Goal: Task Accomplishment & Management: Complete application form

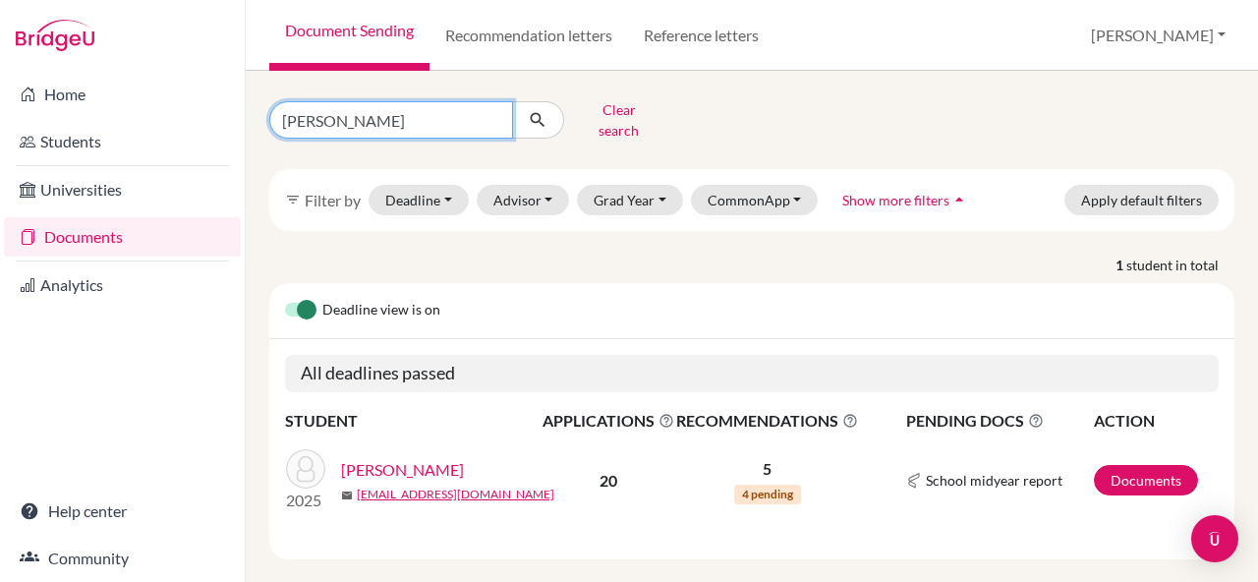
click at [491, 128] on input "kazuki" at bounding box center [391, 119] width 244 height 37
click at [501, 112] on input "kazuki" at bounding box center [391, 119] width 244 height 37
click at [491, 112] on input "kazuki" at bounding box center [391, 119] width 244 height 37
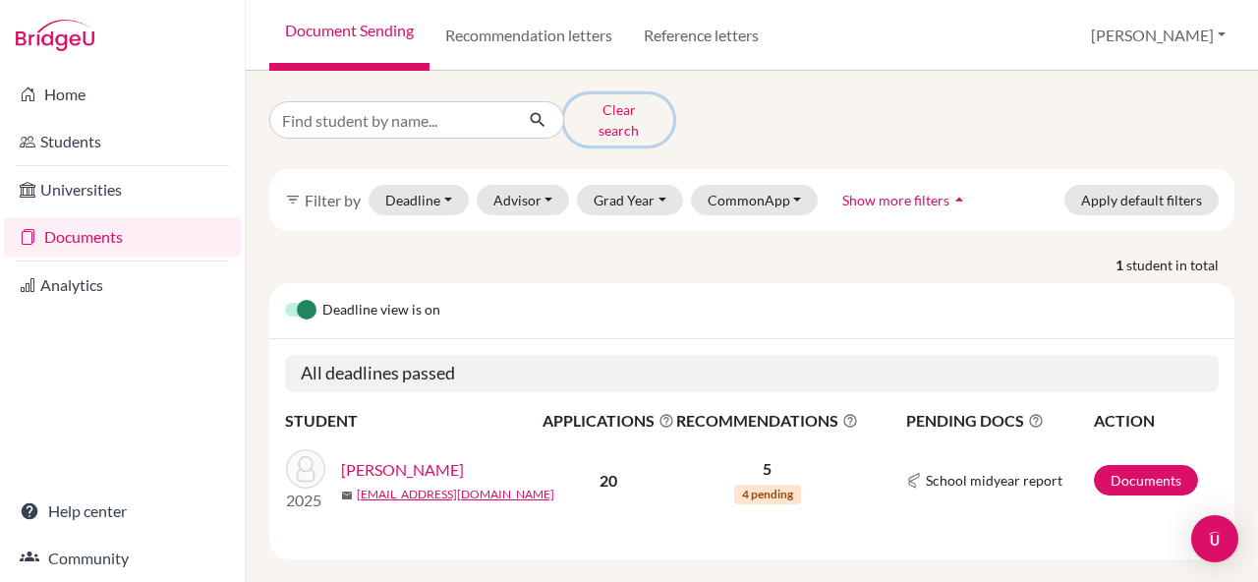
click at [625, 110] on button "Clear search" at bounding box center [618, 119] width 109 height 51
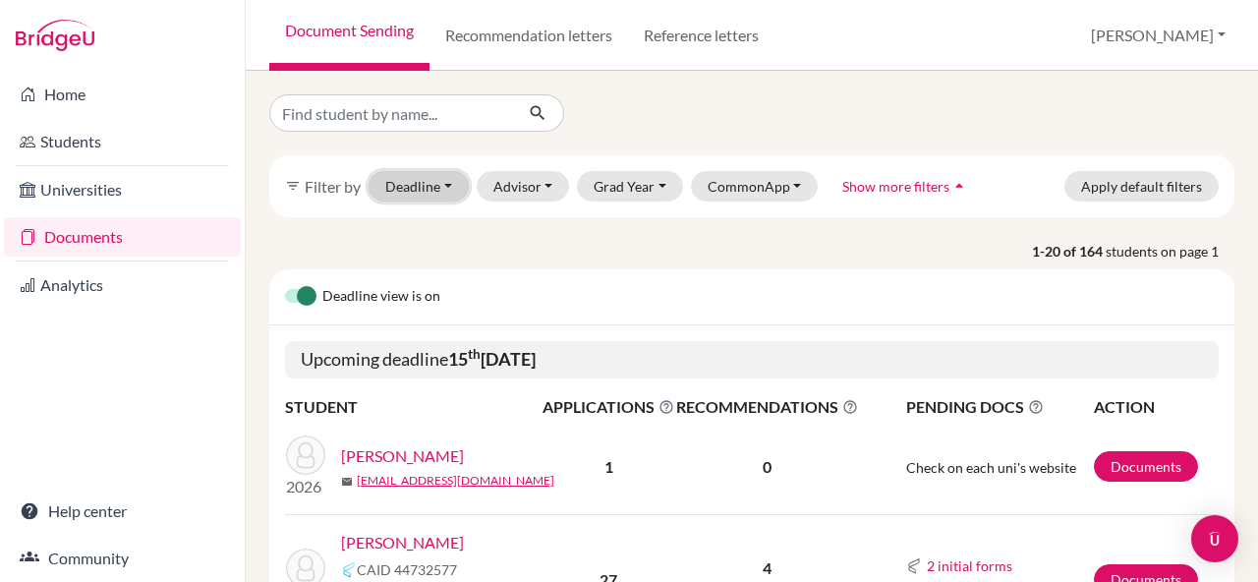
click at [447, 188] on button "Deadline - Select a date range Or double click for a single date selection Toda…" at bounding box center [418, 186] width 100 height 30
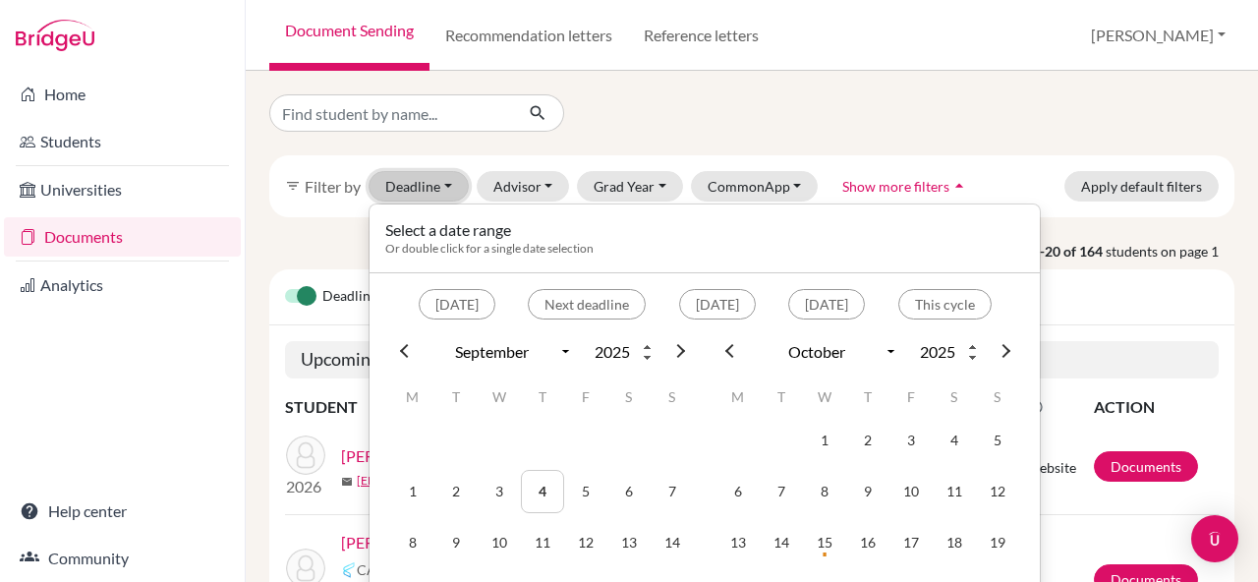
click at [447, 188] on button "Deadline - Select a date range Or double click for a single date selection Toda…" at bounding box center [418, 186] width 100 height 30
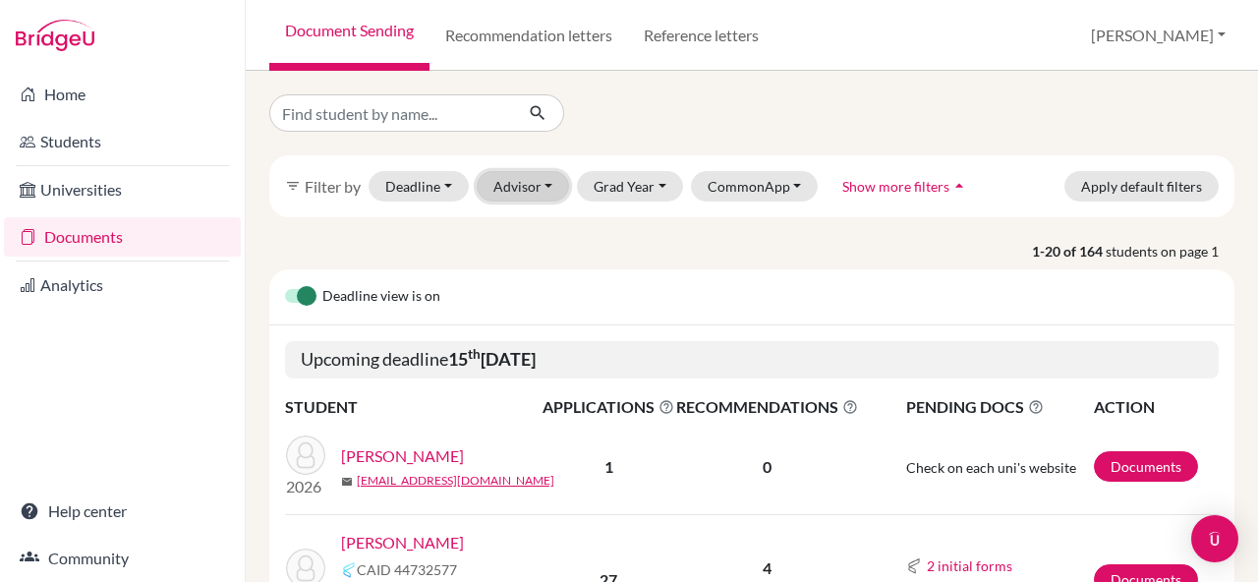
click at [548, 193] on button "Advisor" at bounding box center [522, 186] width 93 height 30
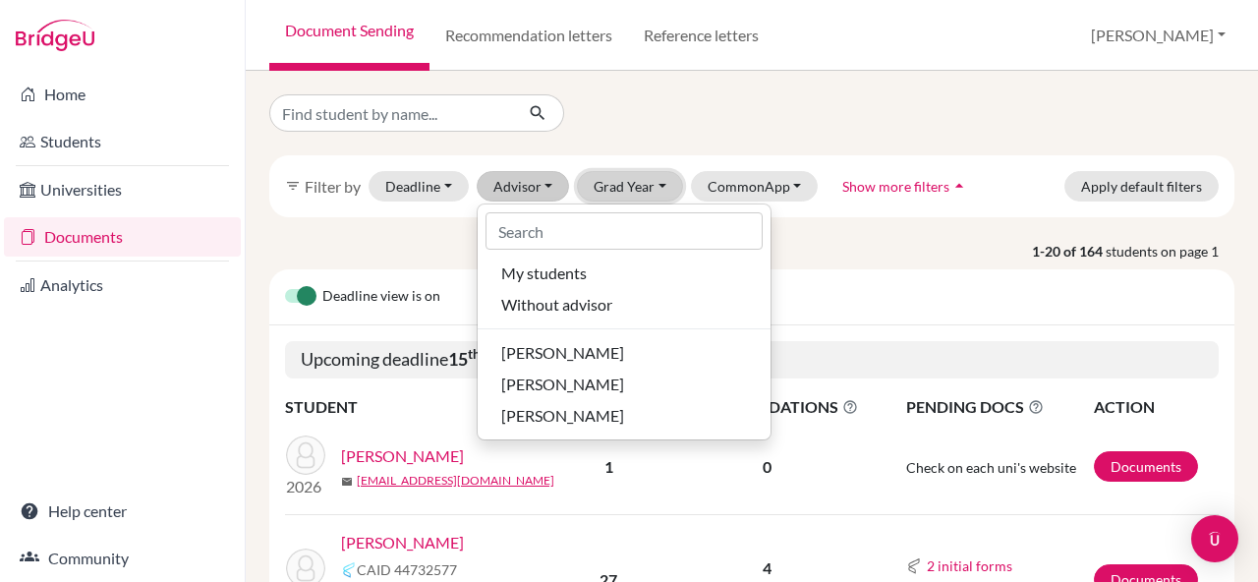
click at [615, 195] on button "Grad Year" at bounding box center [630, 186] width 106 height 30
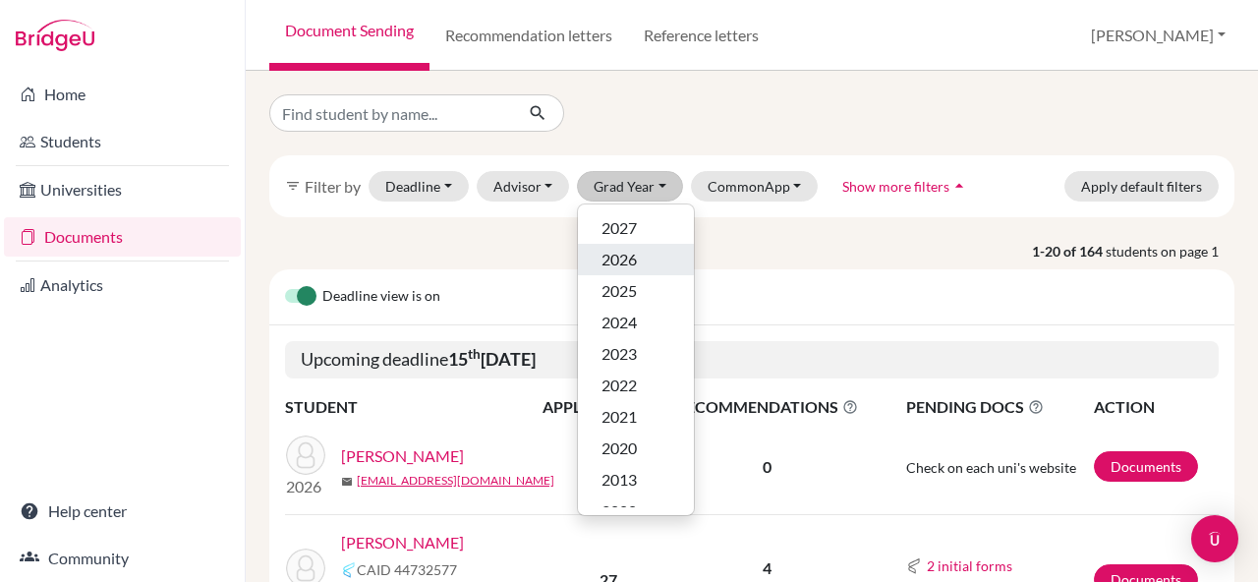
click at [634, 246] on button "2026" at bounding box center [636, 259] width 116 height 31
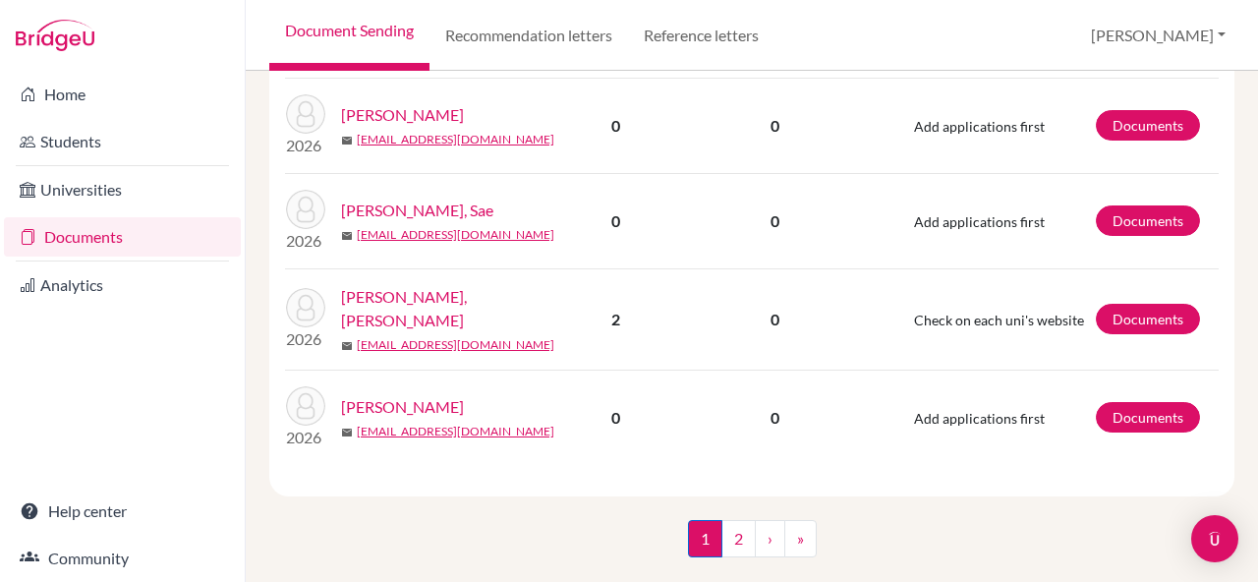
scroll to position [2704, 0]
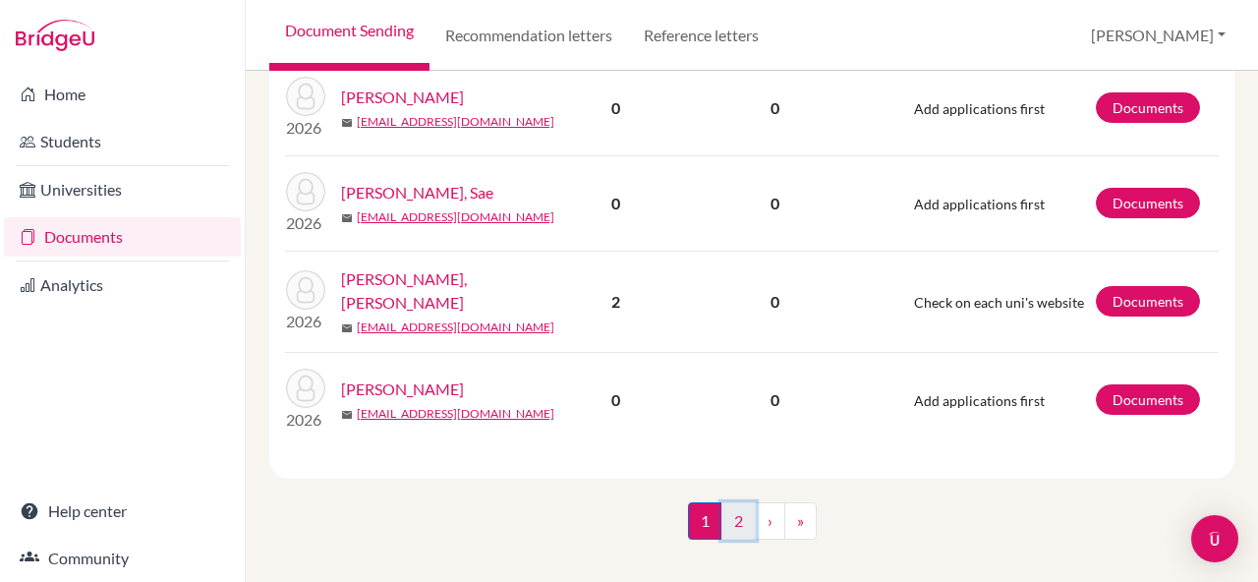
click at [740, 505] on link "2" at bounding box center [738, 520] width 34 height 37
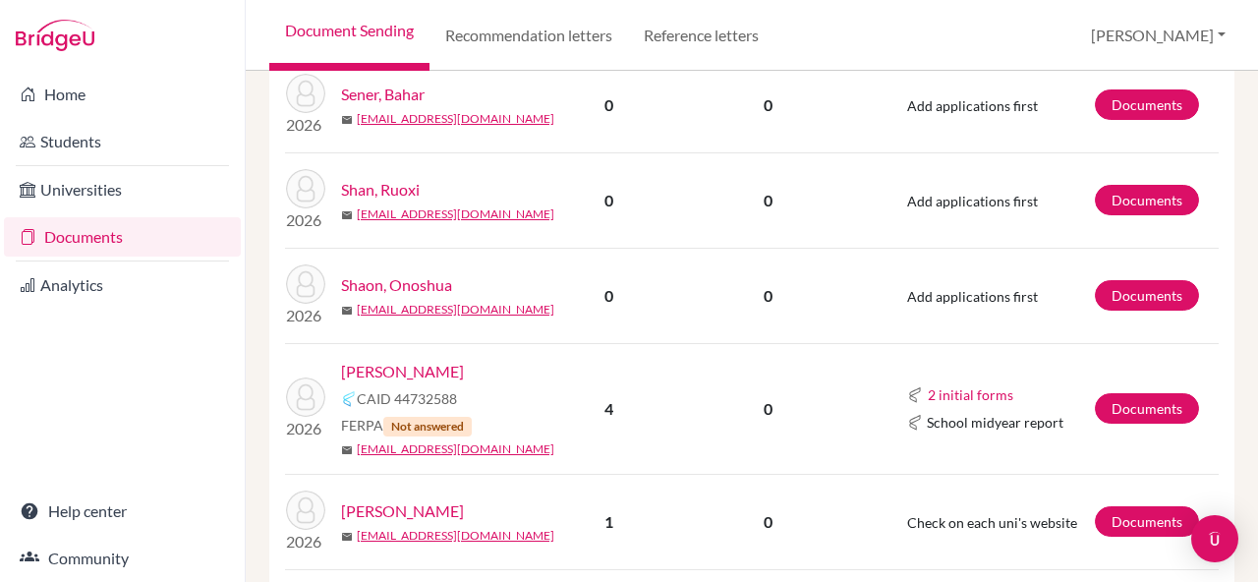
scroll to position [1679, 0]
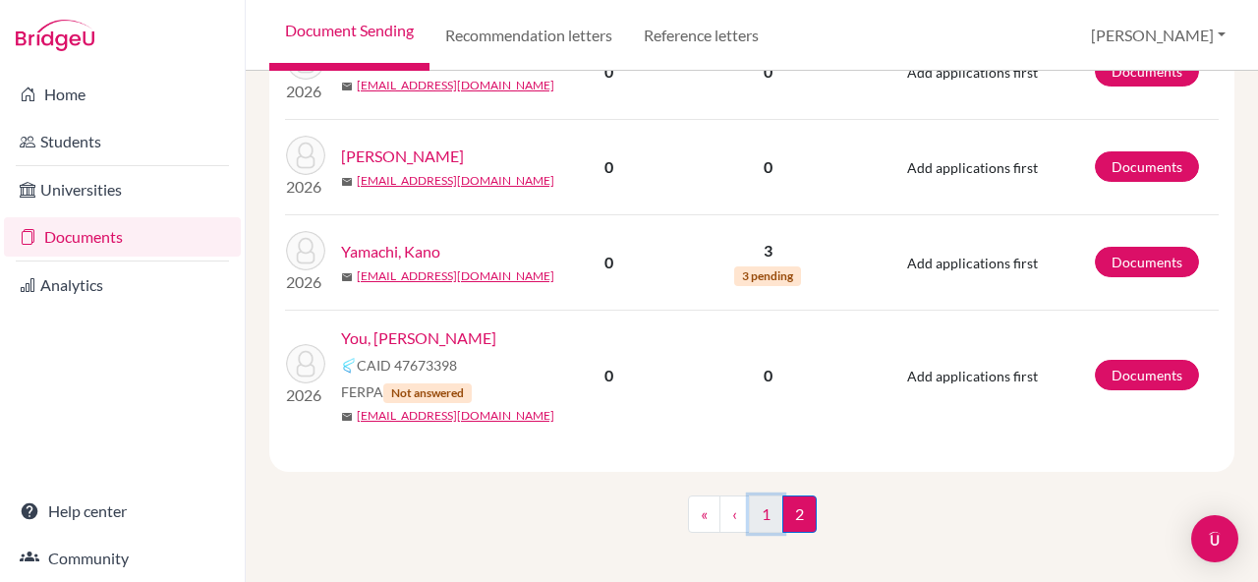
click at [765, 510] on link "1" at bounding box center [766, 513] width 34 height 37
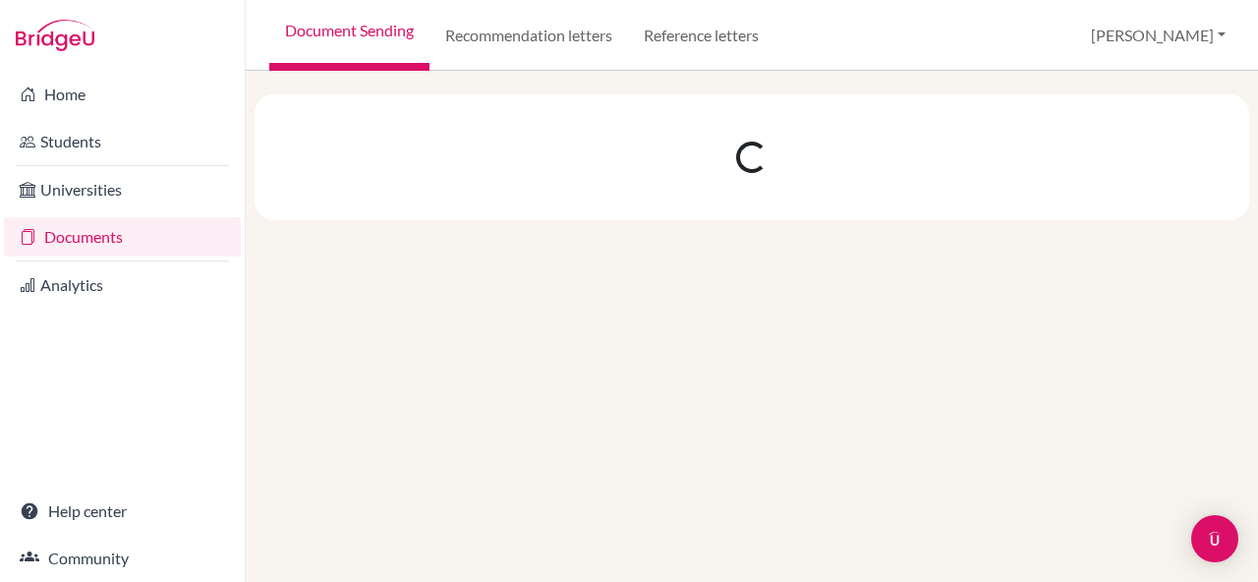
scroll to position [0, 0]
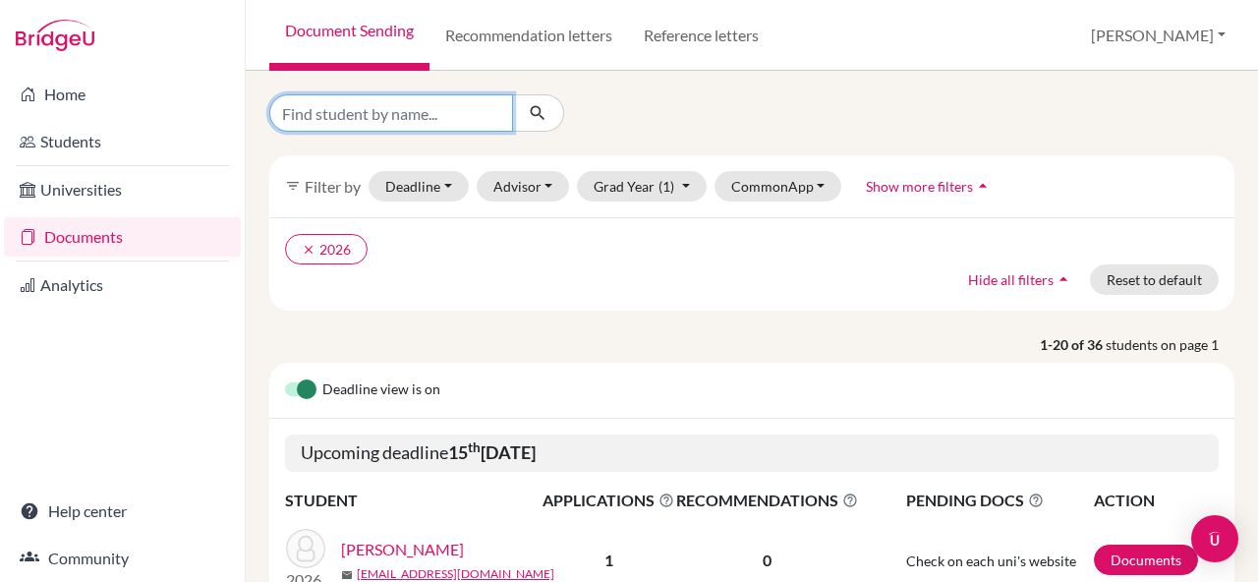
click at [458, 111] on input "Find student by name..." at bounding box center [391, 112] width 244 height 37
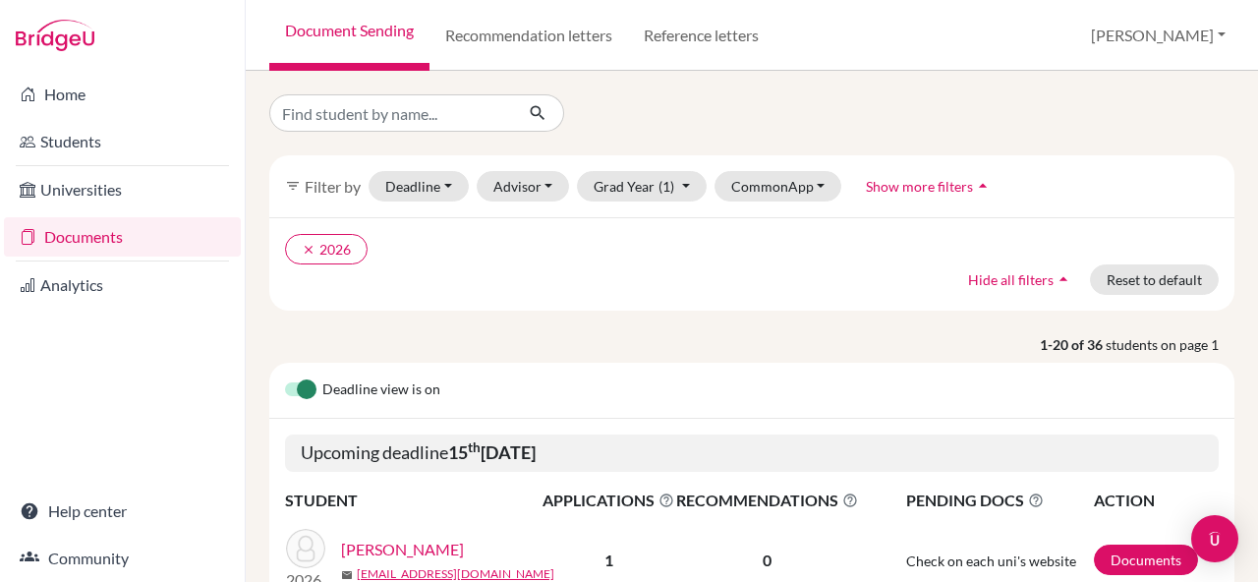
click at [653, 258] on ul "clear 2026" at bounding box center [635, 249] width 700 height 30
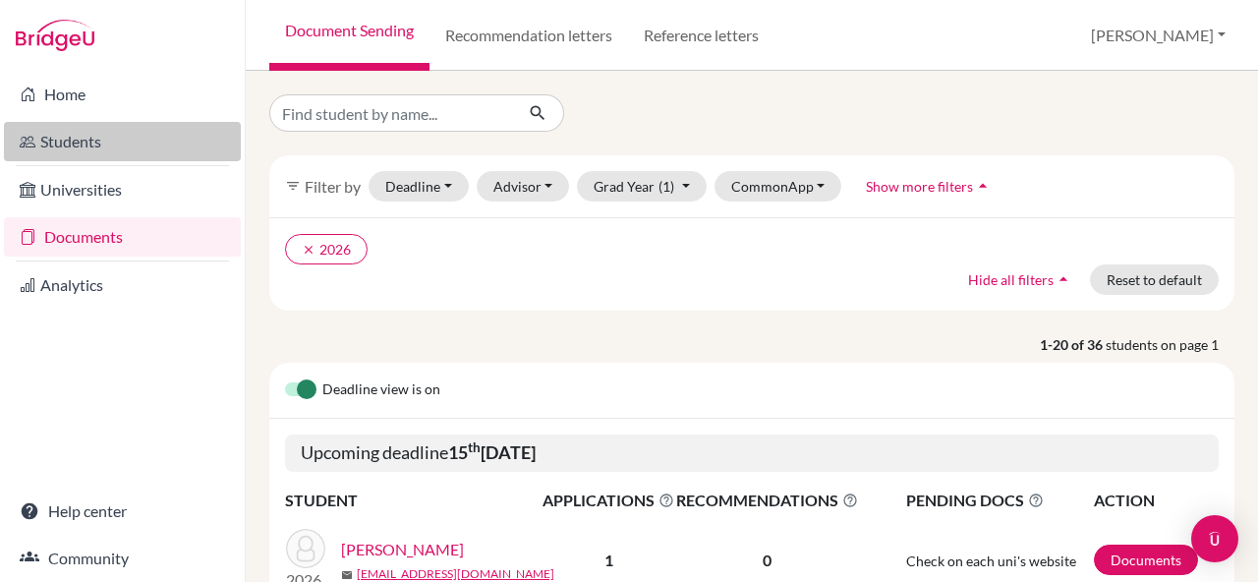
click at [110, 135] on link "Students" at bounding box center [122, 141] width 237 height 39
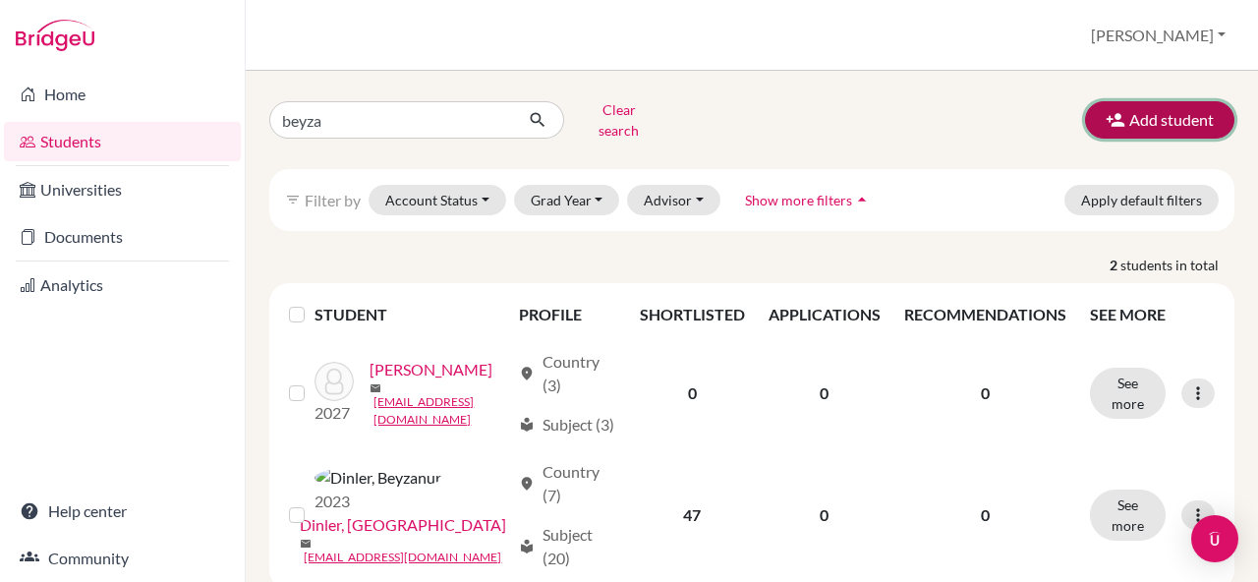
click at [1106, 118] on icon "button" at bounding box center [1115, 120] width 20 height 20
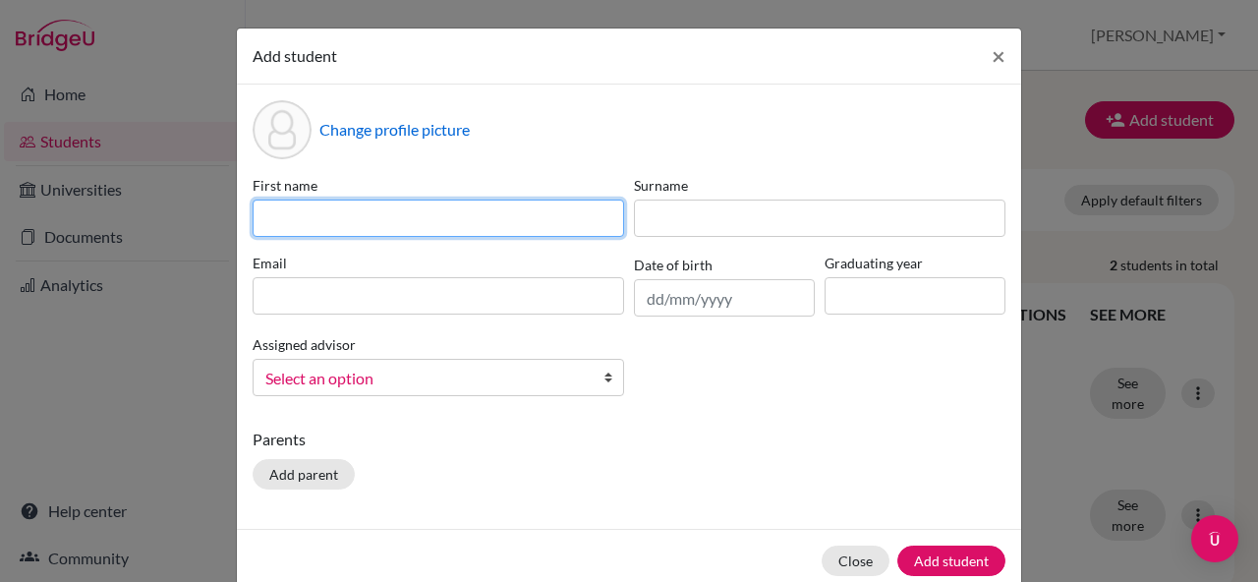
click at [510, 228] on input at bounding box center [437, 217] width 371 height 37
paste input "Chengxian"
type input "Chengxian"
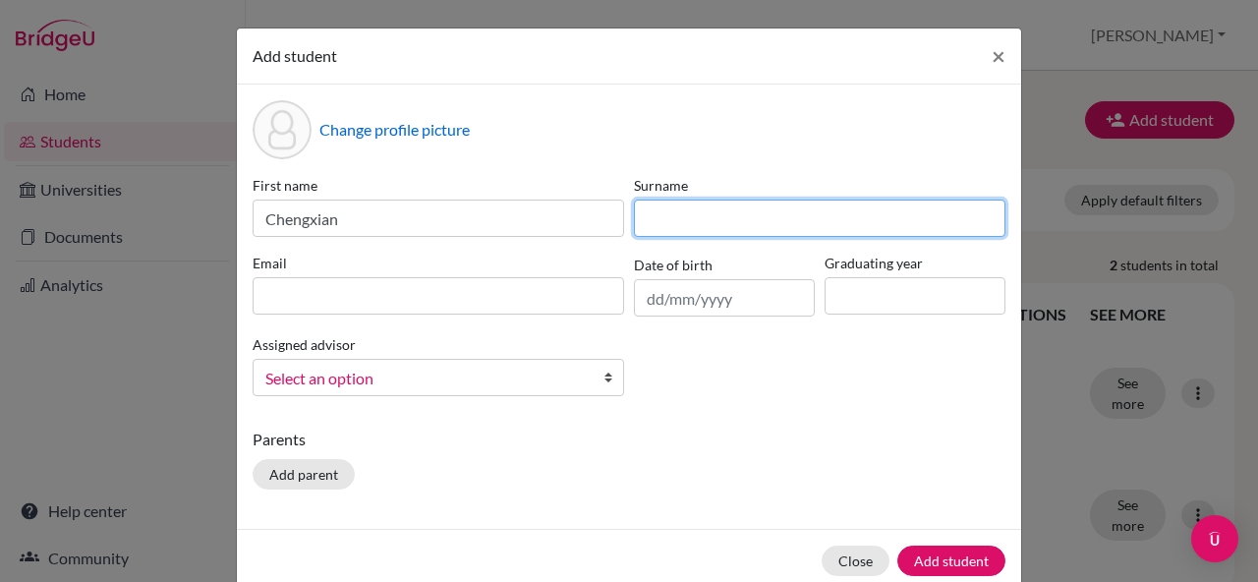
click at [694, 234] on input at bounding box center [819, 217] width 371 height 37
paste input "[PERSON_NAME]"
type input "[PERSON_NAME]"
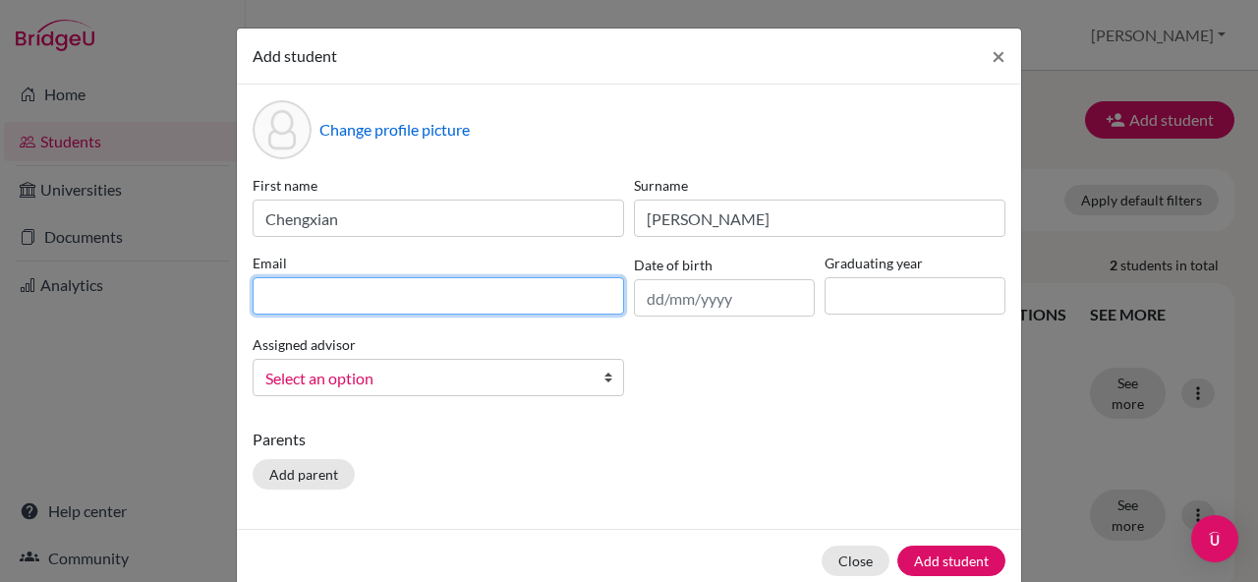
click at [443, 309] on input at bounding box center [437, 295] width 371 height 37
paste input "[EMAIL_ADDRESS][DOMAIN_NAME]"
type input "[EMAIL_ADDRESS][DOMAIN_NAME]"
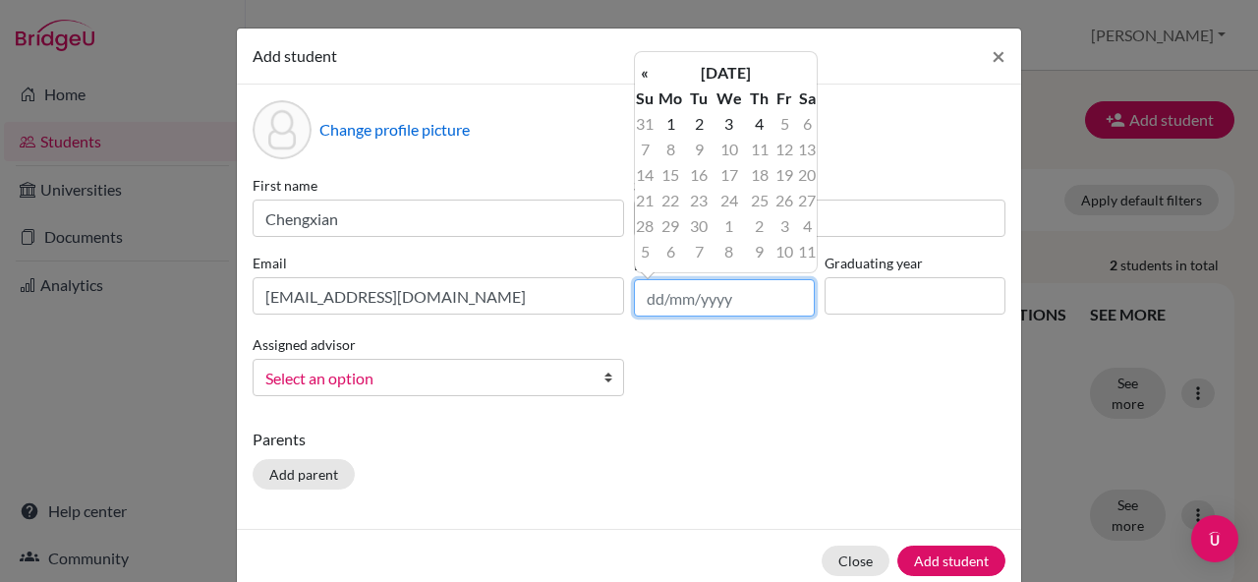
click at [735, 305] on input "text" at bounding box center [724, 297] width 181 height 37
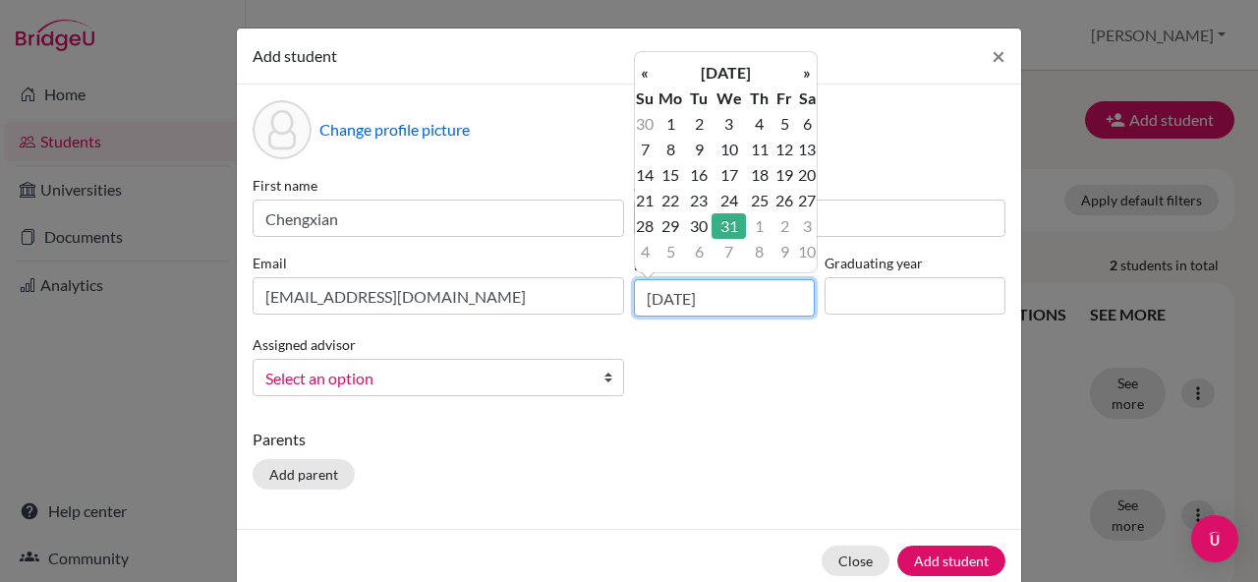
type input "[DATE]"
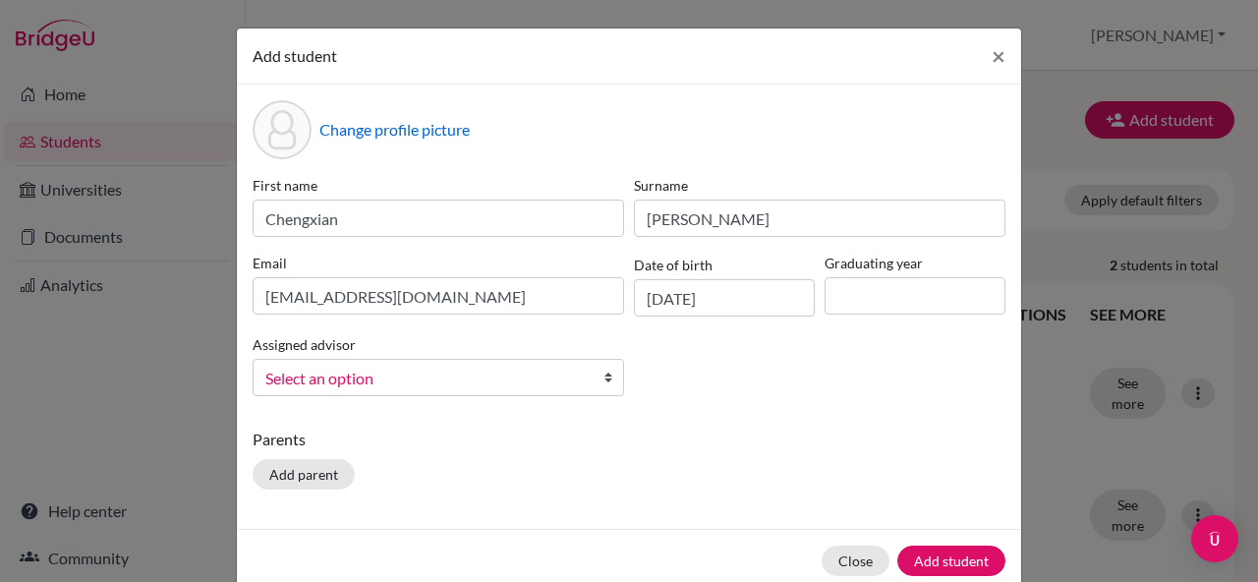
click at [821, 394] on div "First name Chengxian Surname Jin Email [EMAIL_ADDRESS][DOMAIN_NAME] Date of bir…" at bounding box center [629, 293] width 762 height 237
click at [871, 299] on input at bounding box center [914, 295] width 181 height 37
type input "2026"
click at [697, 448] on p "Parents" at bounding box center [628, 439] width 753 height 24
click at [500, 387] on span "Select an option" at bounding box center [425, 378] width 320 height 26
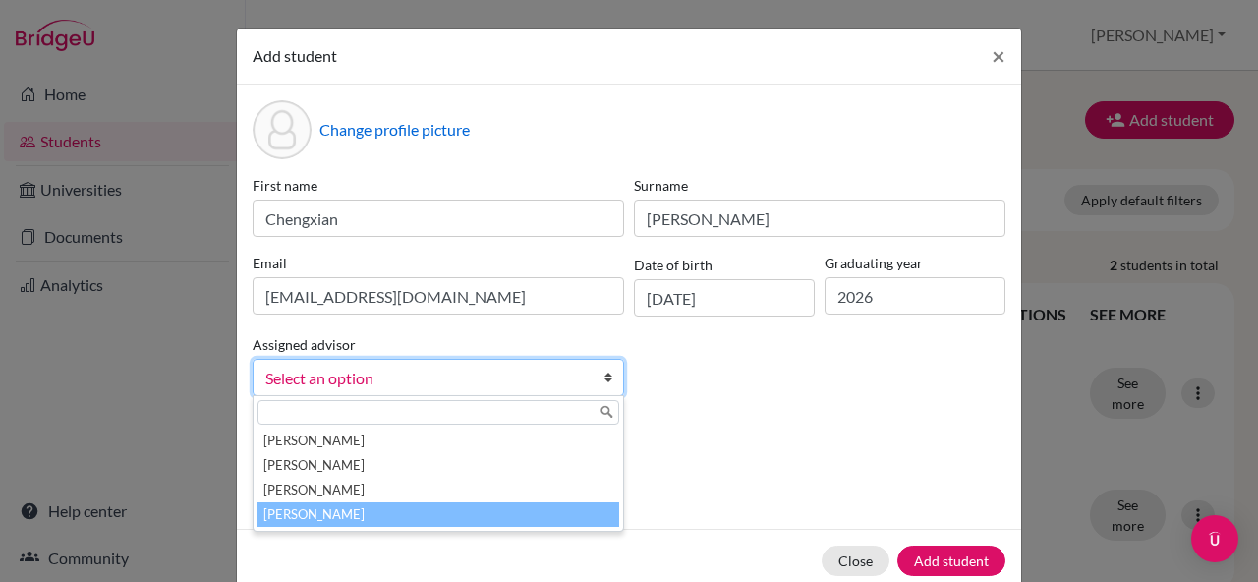
click at [432, 505] on li "[PERSON_NAME]" at bounding box center [438, 514] width 362 height 25
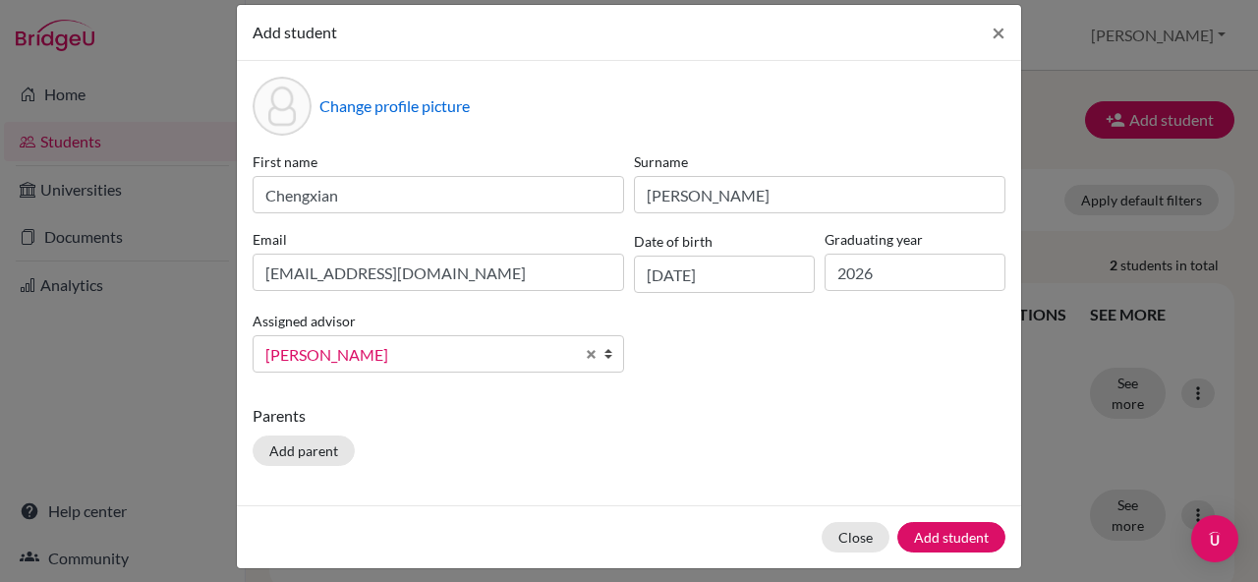
scroll to position [27, 0]
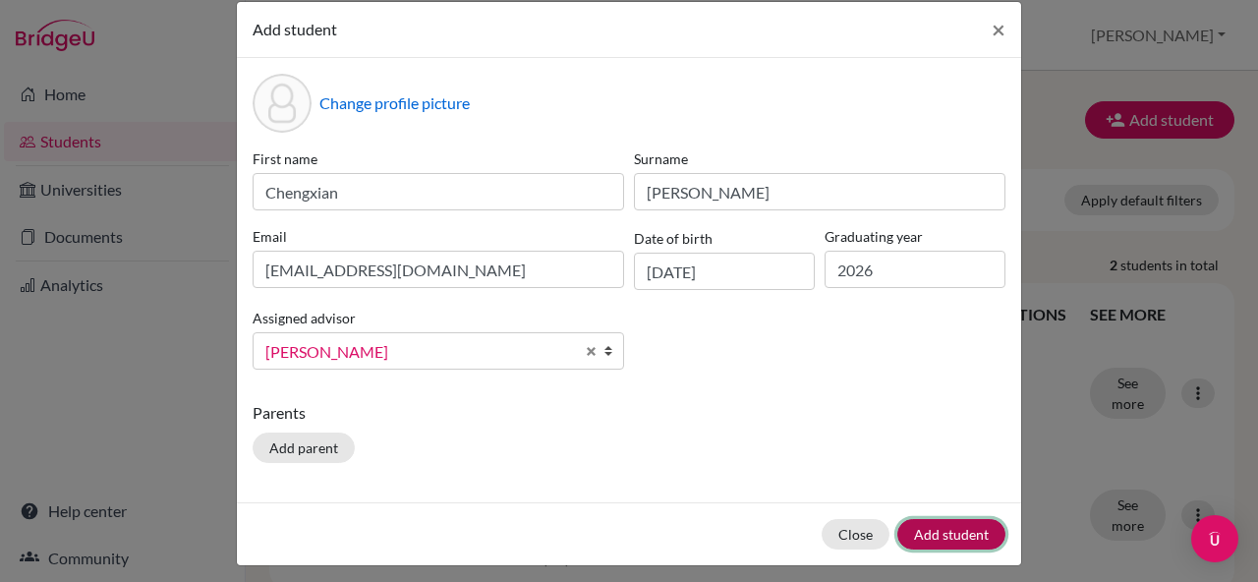
click at [948, 531] on button "Add student" at bounding box center [951, 534] width 108 height 30
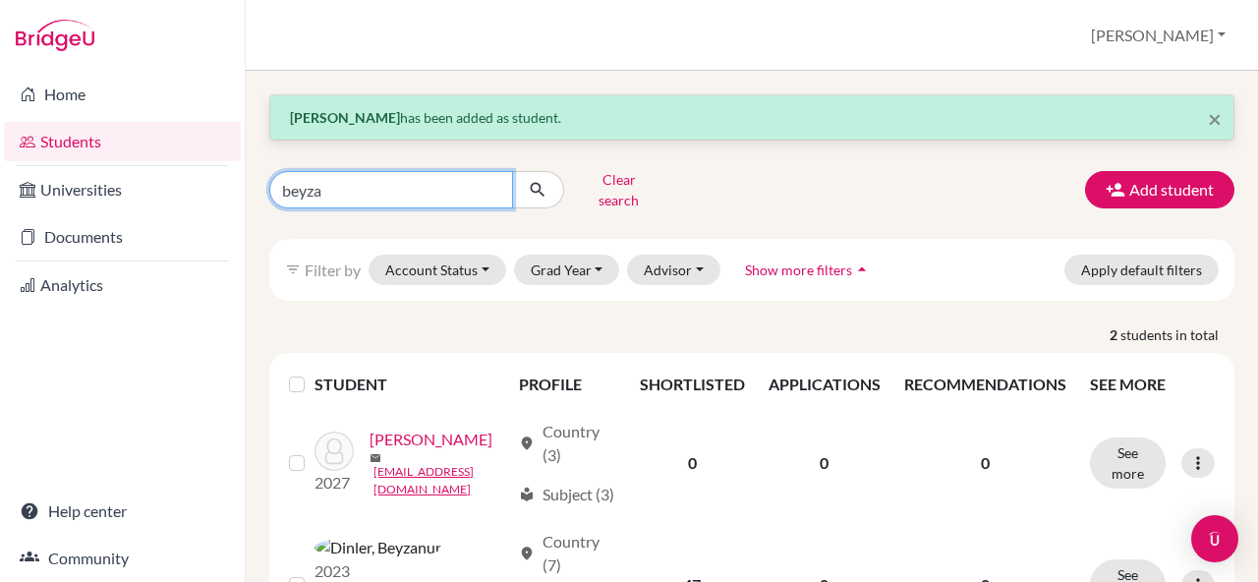
click at [396, 180] on input "beyza" at bounding box center [391, 189] width 244 height 37
type input "ckaizer"
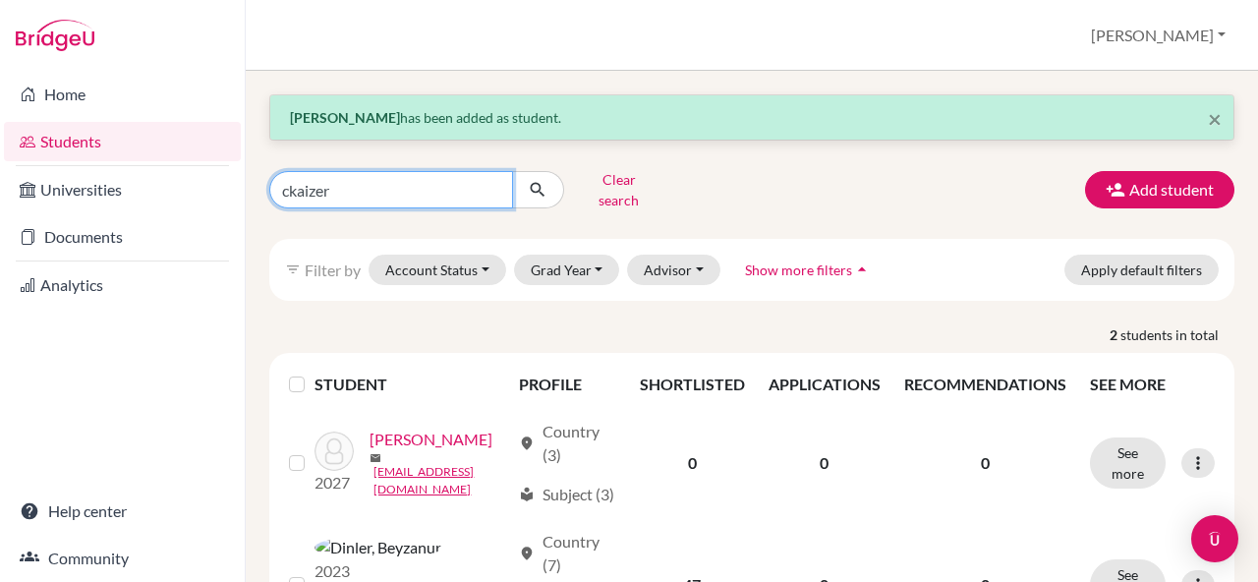
click button "submit" at bounding box center [538, 189] width 52 height 37
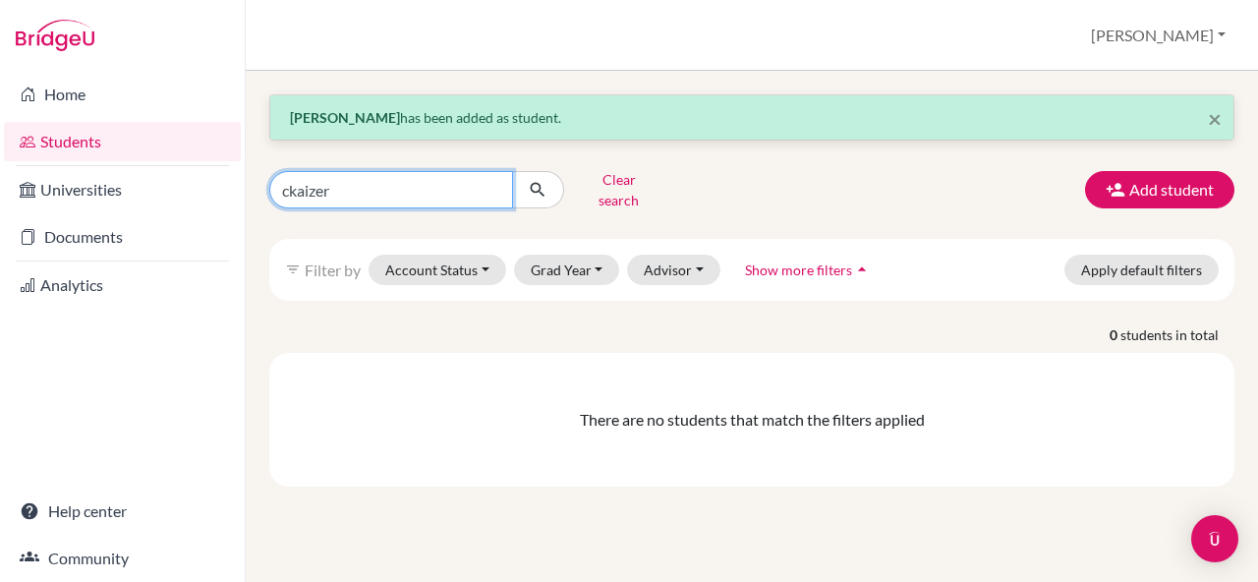
click at [422, 199] on input "ckaizer" at bounding box center [391, 189] width 244 height 37
click at [348, 189] on input "ckaizer" at bounding box center [391, 189] width 244 height 37
paste input "Enomoto"
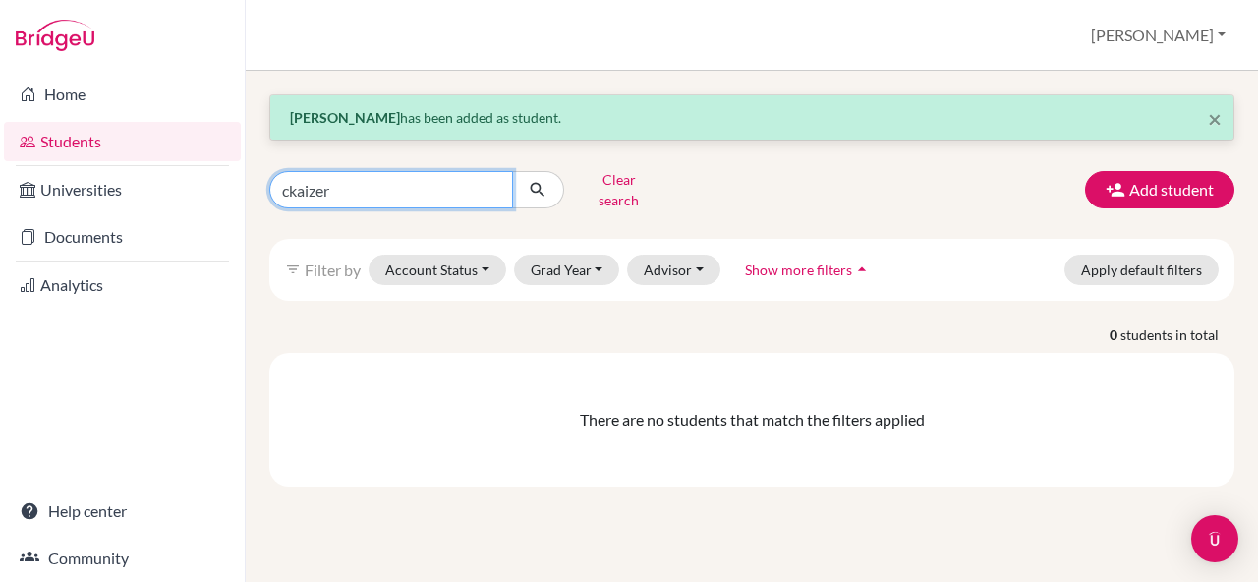
type input "Enomoto"
click button "submit" at bounding box center [538, 189] width 52 height 37
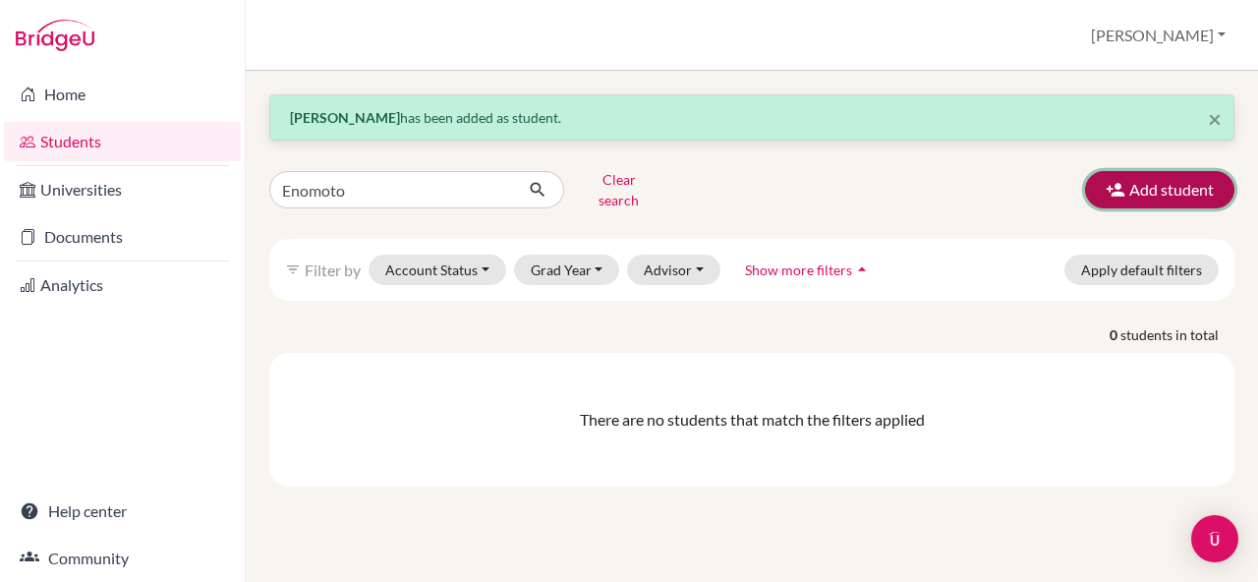
click at [1093, 181] on button "Add student" at bounding box center [1159, 189] width 149 height 37
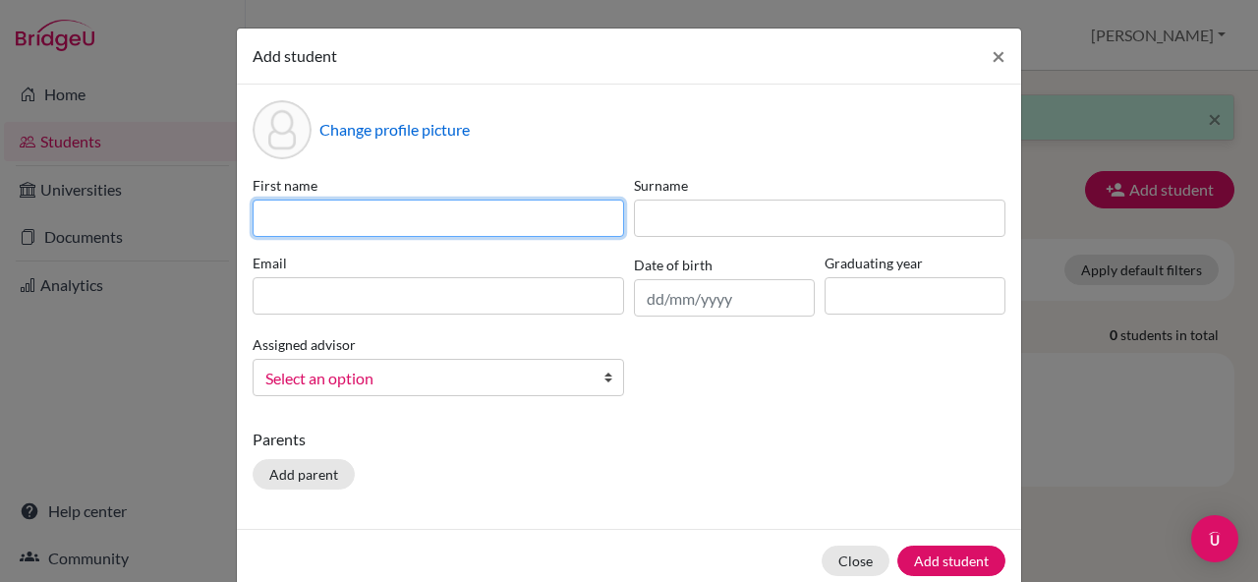
click at [394, 216] on input at bounding box center [437, 217] width 371 height 37
paste input "Ckaizer"
type input "Ckaizer"
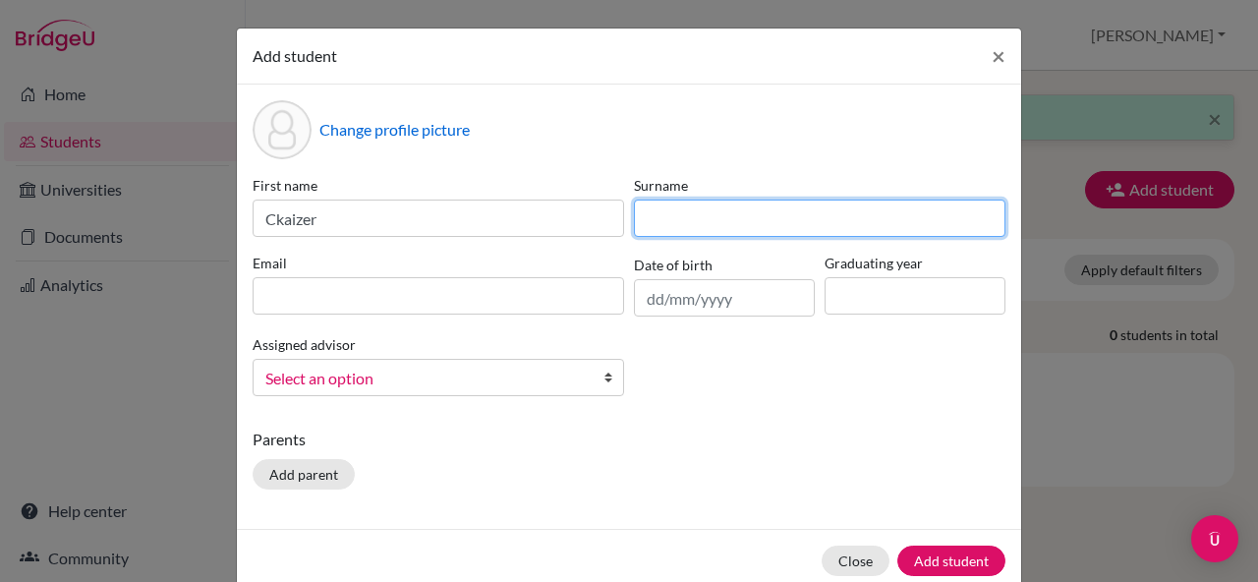
click at [708, 232] on input at bounding box center [819, 217] width 371 height 37
paste input "Enomoto"
type input "Enomoto"
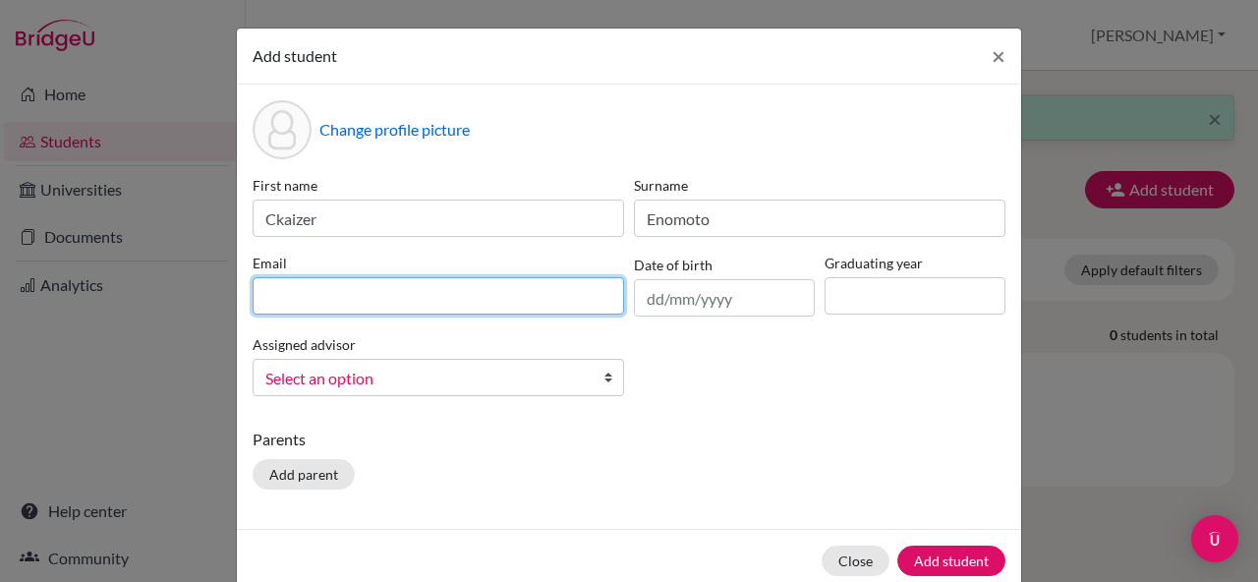
click at [473, 307] on input at bounding box center [437, 295] width 371 height 37
paste input "[EMAIL_ADDRESS][DOMAIN_NAME]"
type input "[EMAIL_ADDRESS][DOMAIN_NAME]"
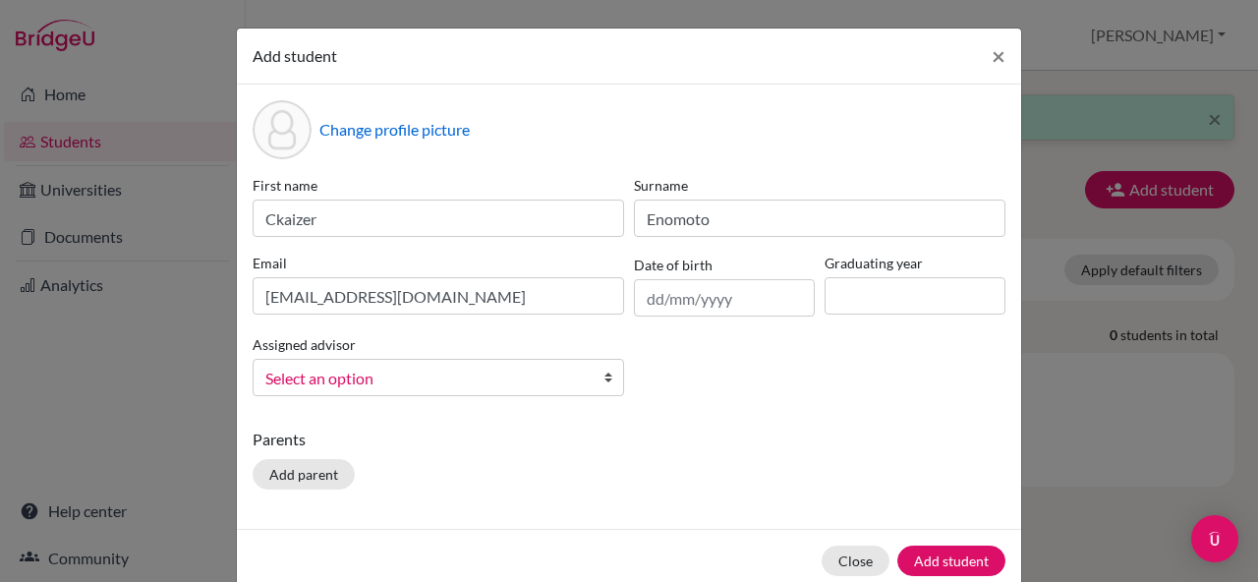
click at [705, 316] on div "First name Ckaizer Surname [PERSON_NAME] Email [EMAIL_ADDRESS][DOMAIN_NAME] Dat…" at bounding box center [629, 293] width 762 height 237
click at [705, 302] on input "text" at bounding box center [724, 297] width 181 height 37
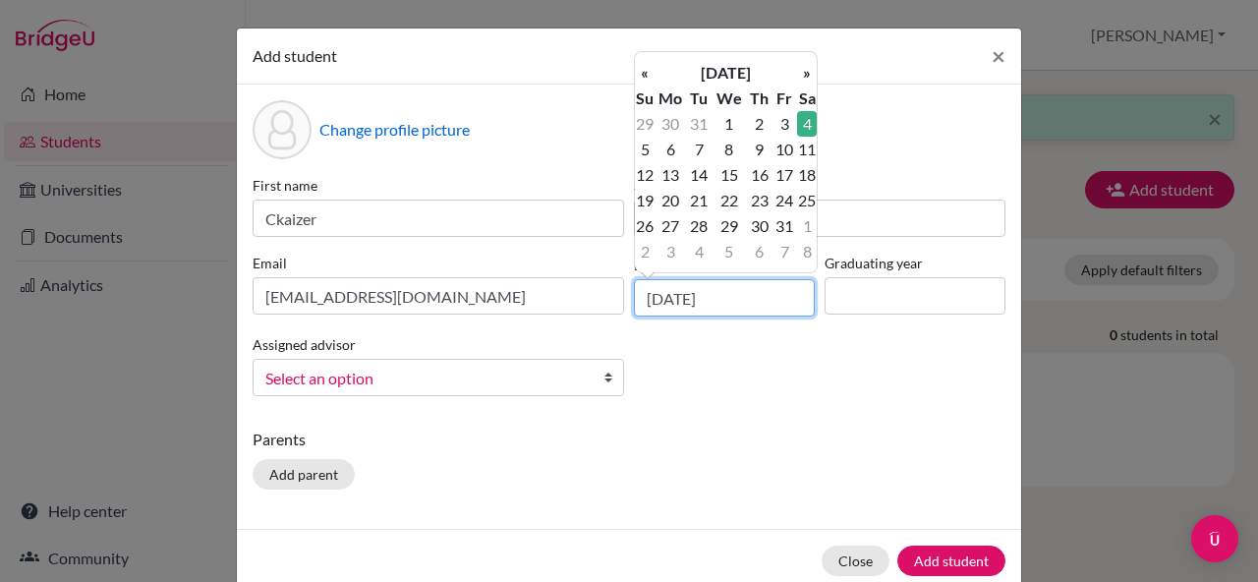
type input "[DATE]"
click at [795, 393] on div "First name Ckaizer Surname [PERSON_NAME] Email [EMAIL_ADDRESS][DOMAIN_NAME] Dat…" at bounding box center [629, 293] width 762 height 237
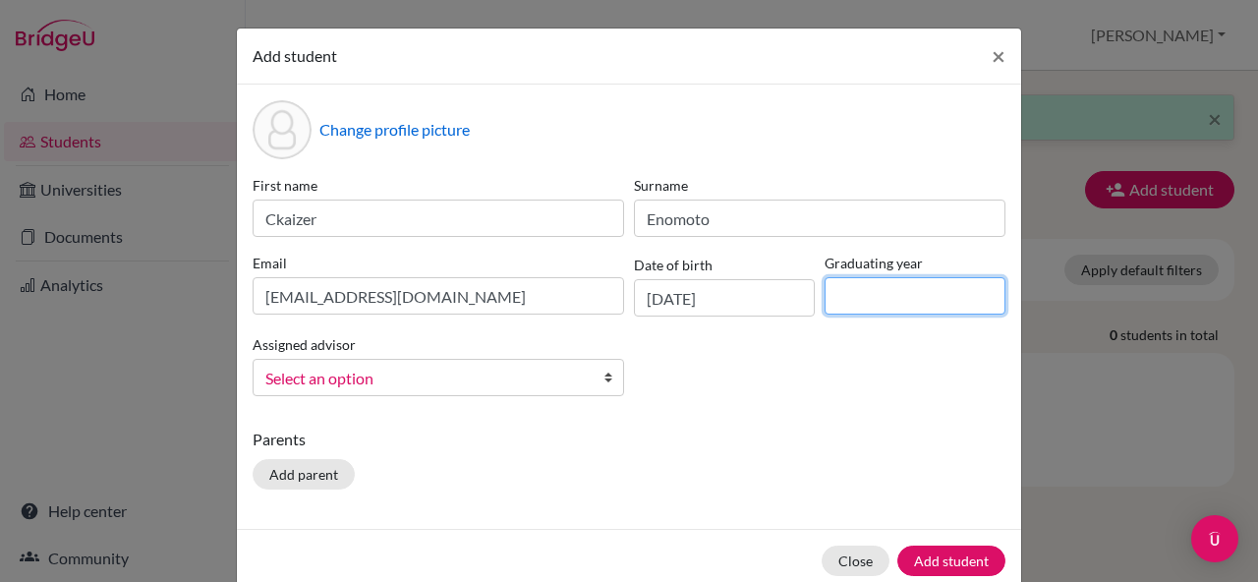
click at [886, 304] on input at bounding box center [914, 295] width 181 height 37
type input "2026"
click at [574, 372] on span "Select an option" at bounding box center [425, 378] width 320 height 26
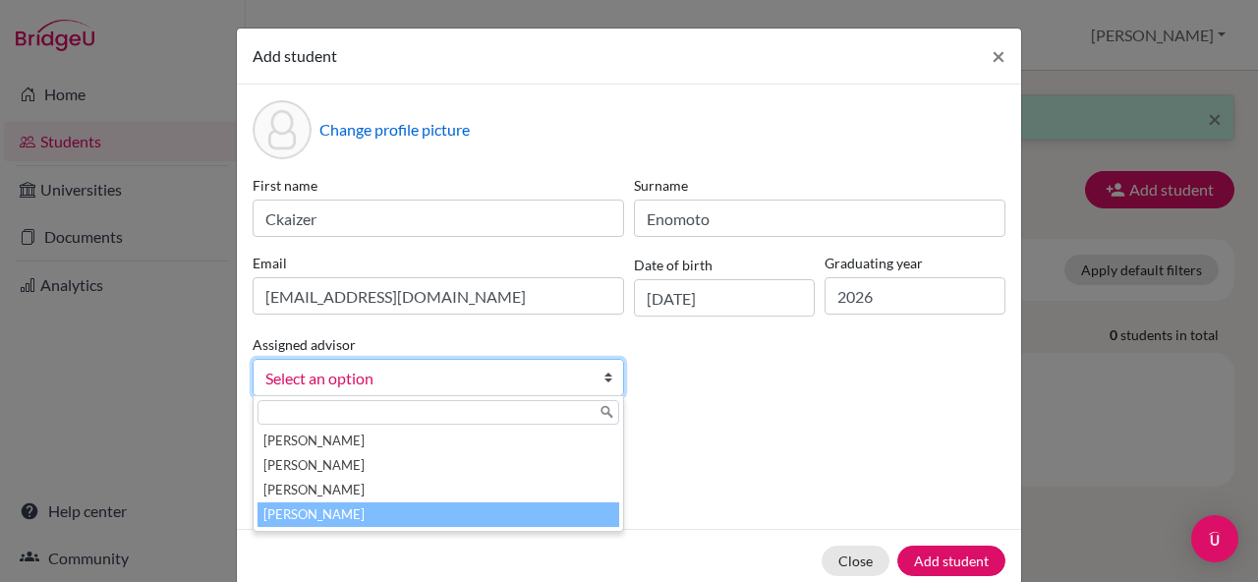
click at [422, 520] on li "[PERSON_NAME]" at bounding box center [438, 514] width 362 height 25
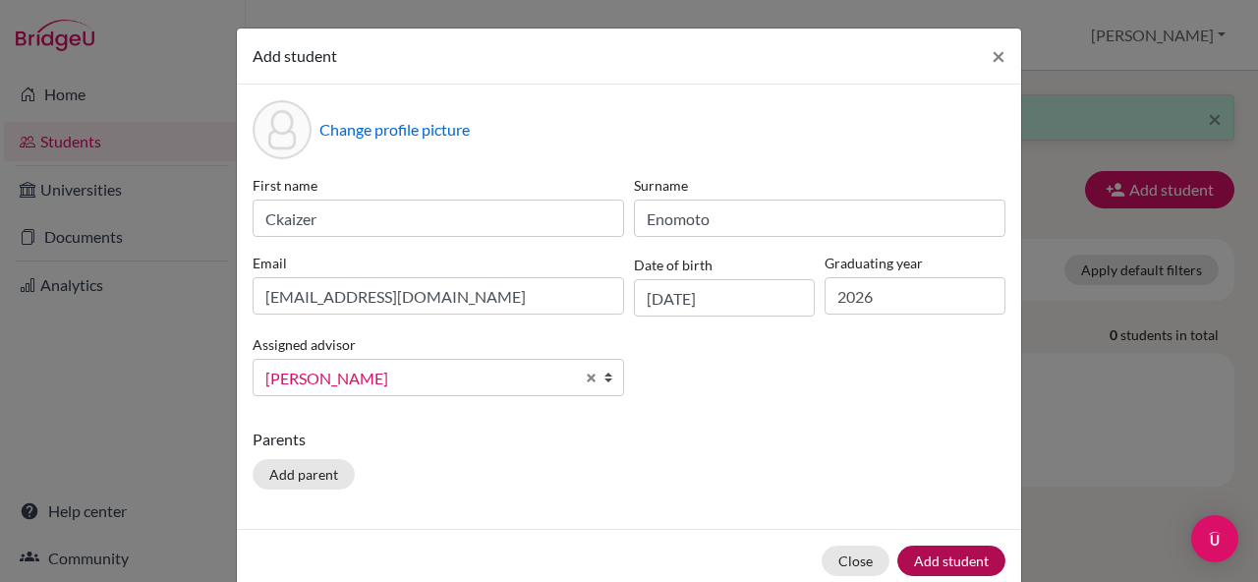
scroll to position [38, 0]
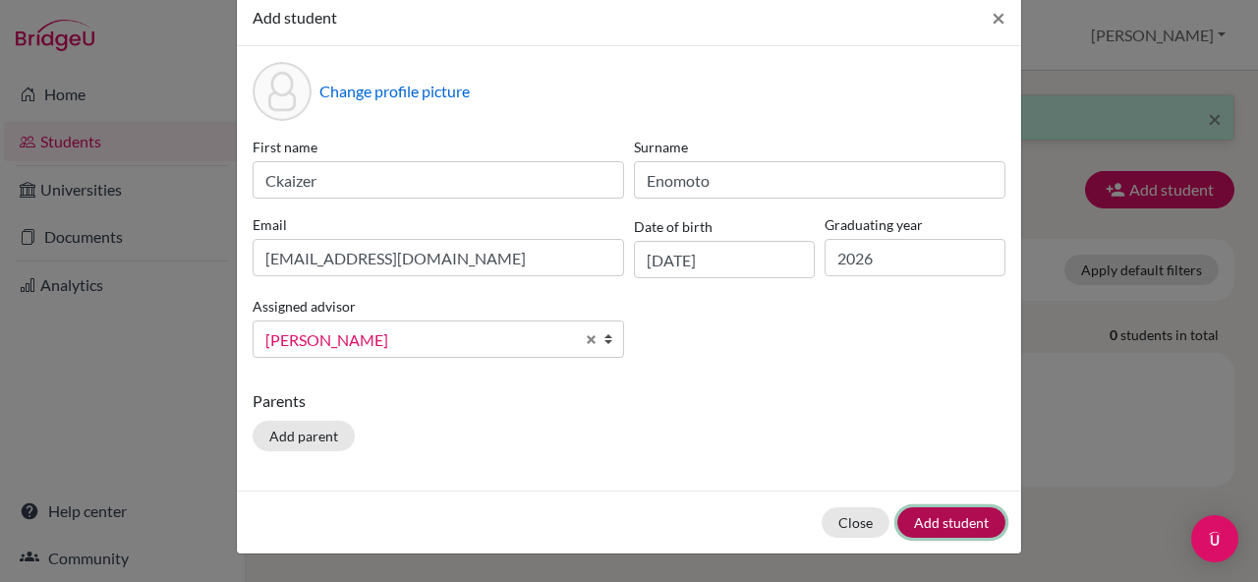
click at [954, 519] on button "Add student" at bounding box center [951, 522] width 108 height 30
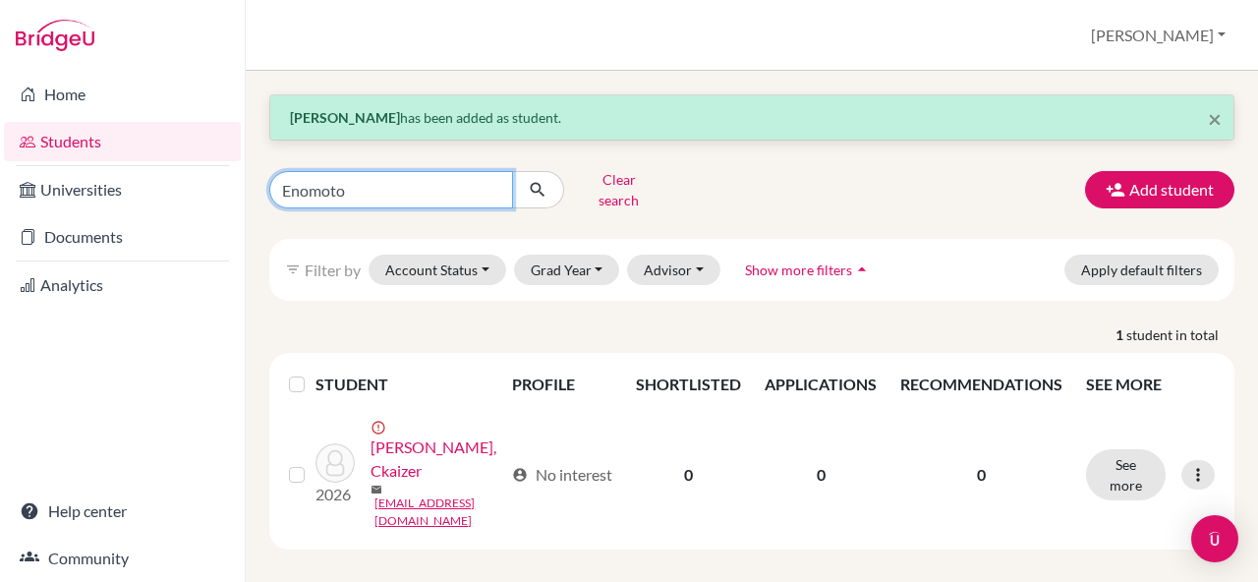
click at [410, 195] on input "Enomoto" at bounding box center [391, 189] width 244 height 37
type input "[PERSON_NAME]"
click button "submit" at bounding box center [538, 189] width 52 height 37
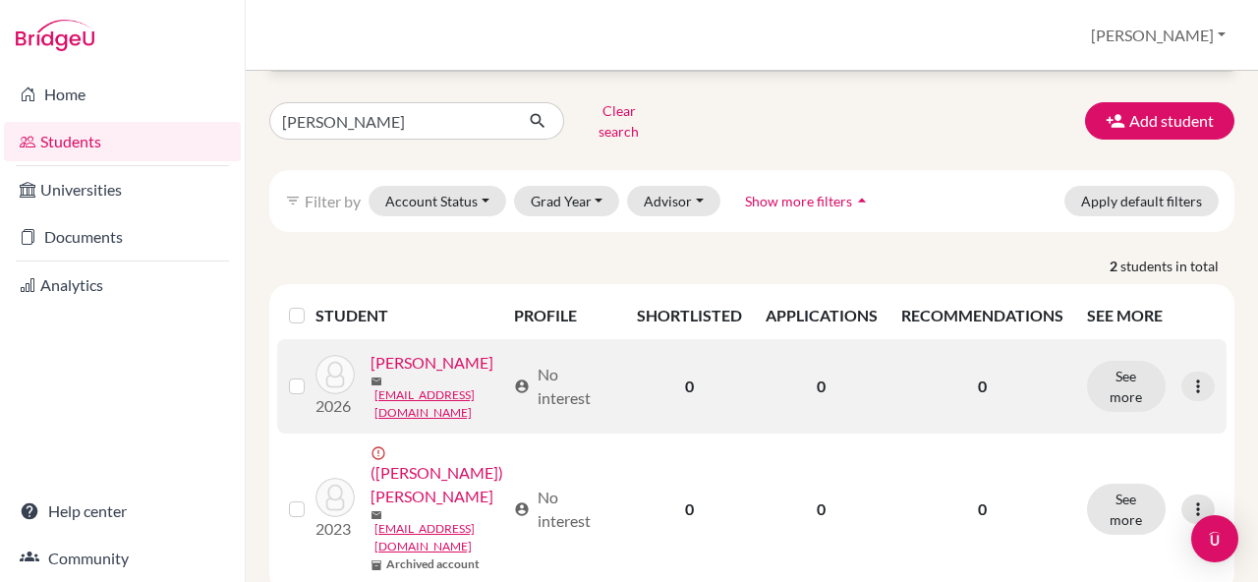
scroll to position [76, 0]
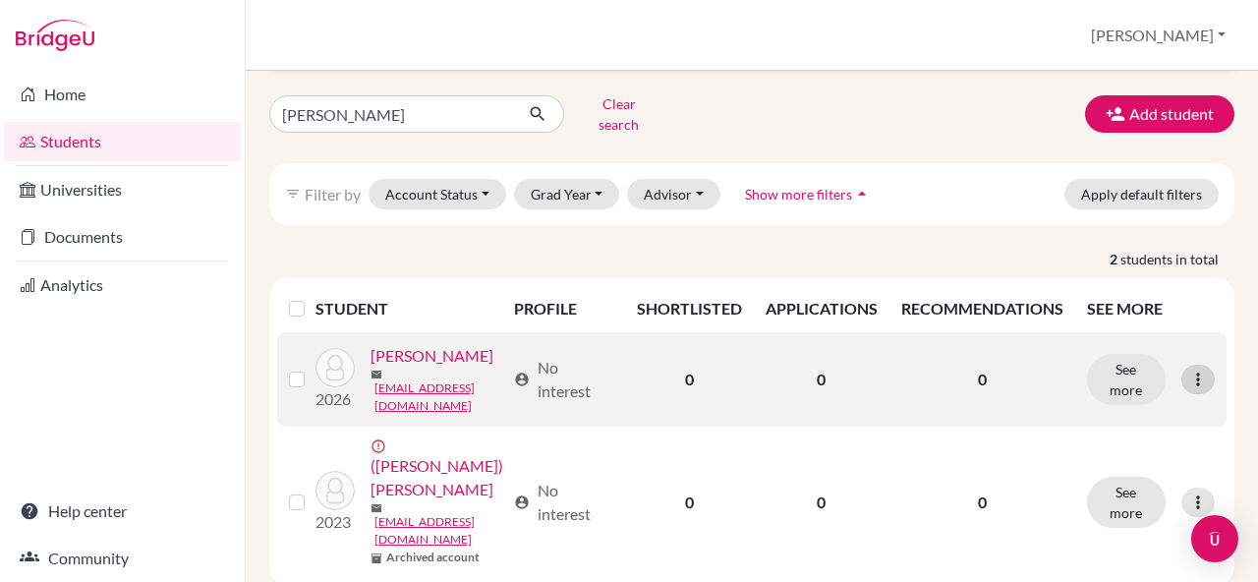
click at [1196, 364] on div at bounding box center [1197, 378] width 33 height 29
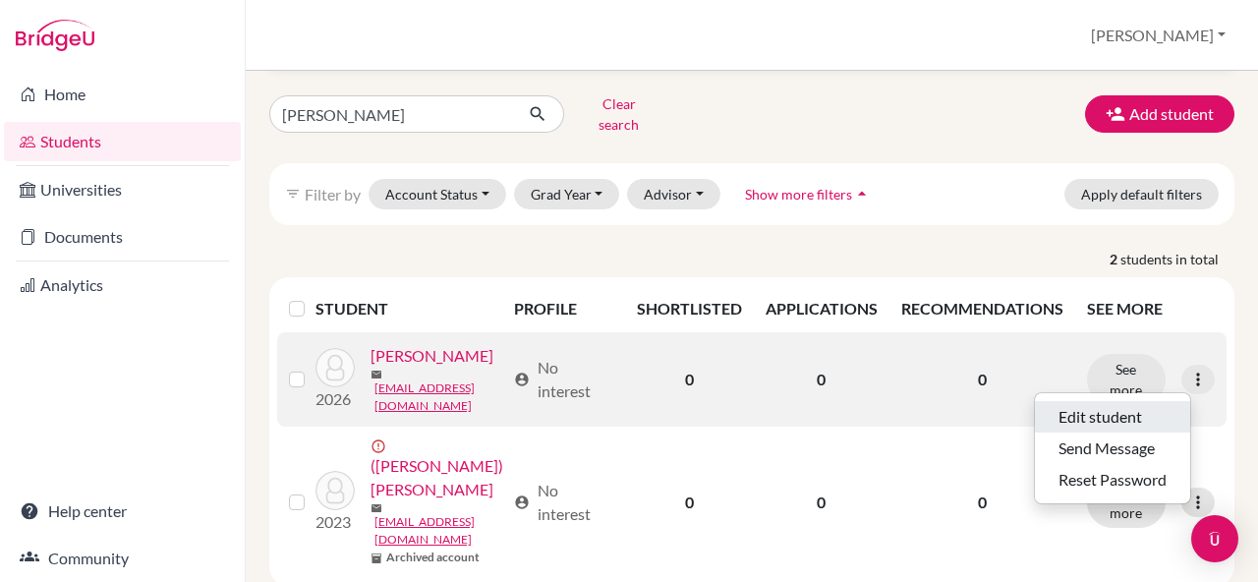
click at [1118, 401] on button "Edit student" at bounding box center [1111, 416] width 155 height 31
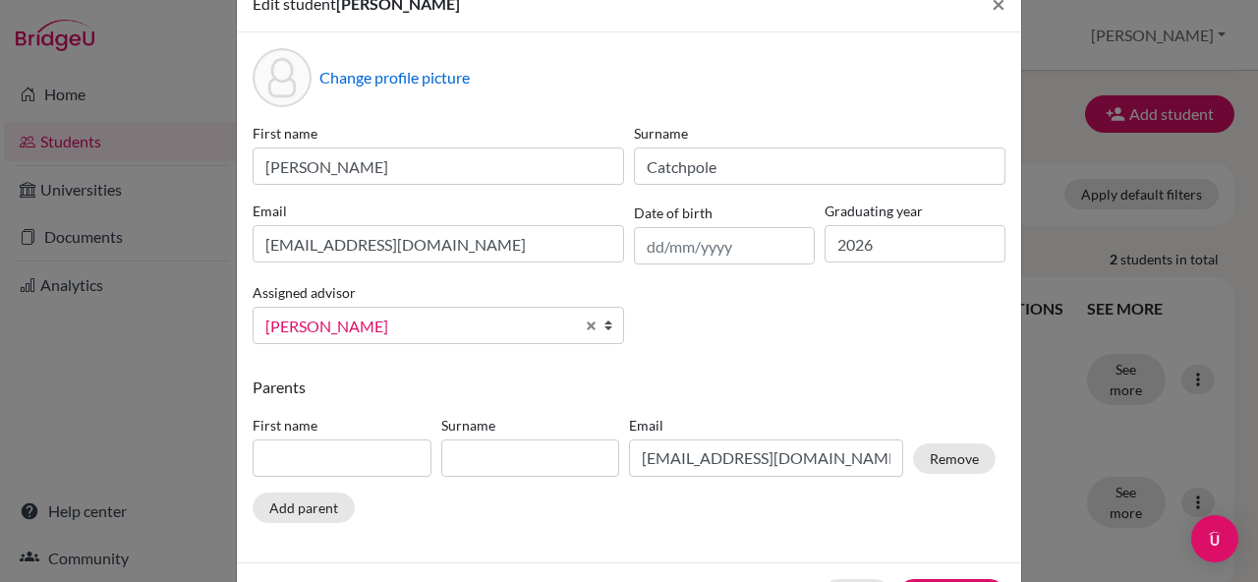
scroll to position [123, 0]
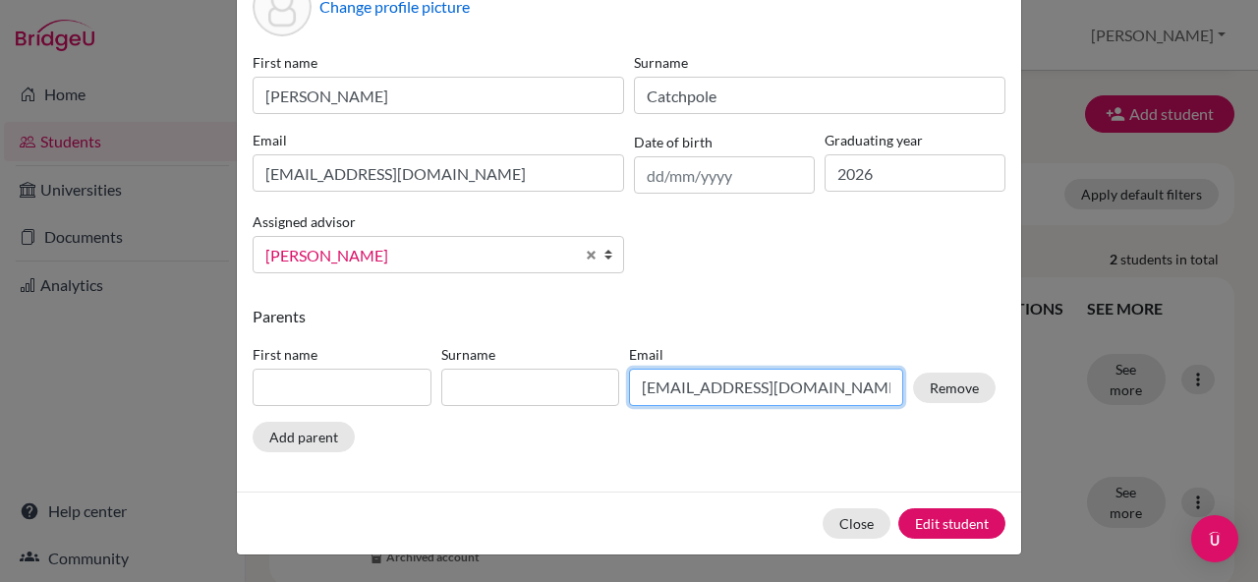
click at [732, 370] on input "[EMAIL_ADDRESS][DOMAIN_NAME]" at bounding box center [766, 386] width 274 height 37
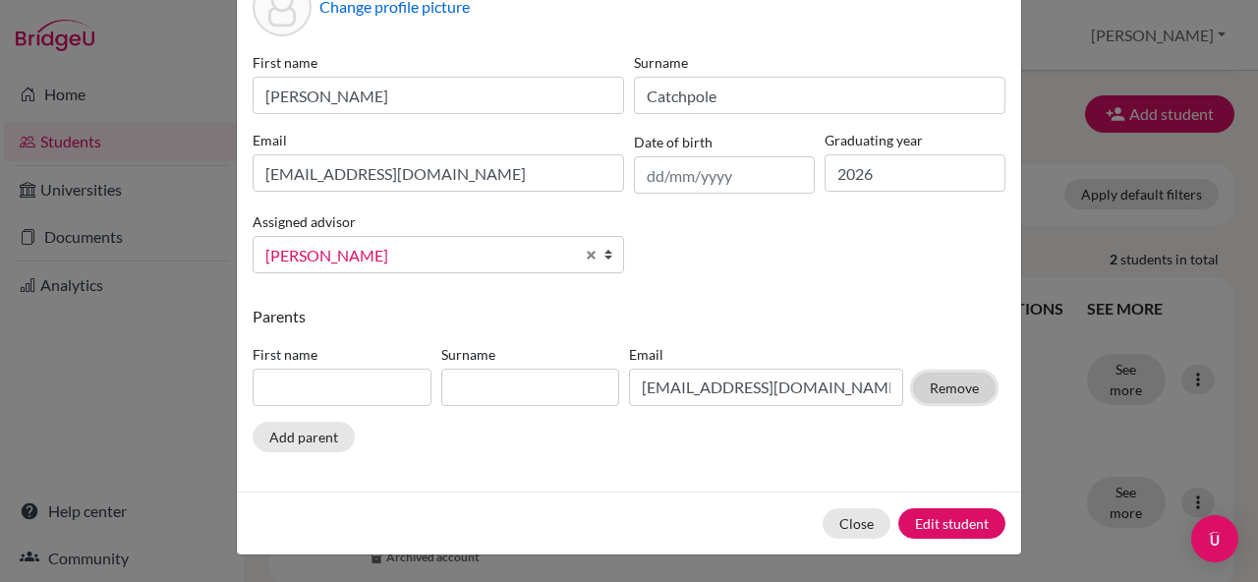
click at [941, 393] on button "Remove" at bounding box center [954, 387] width 83 height 30
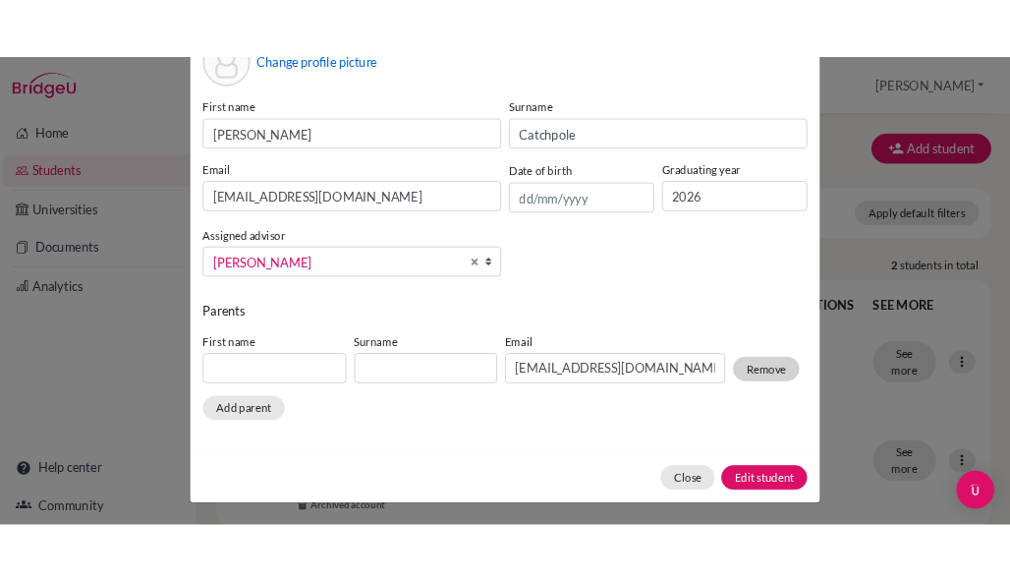
scroll to position [38, 0]
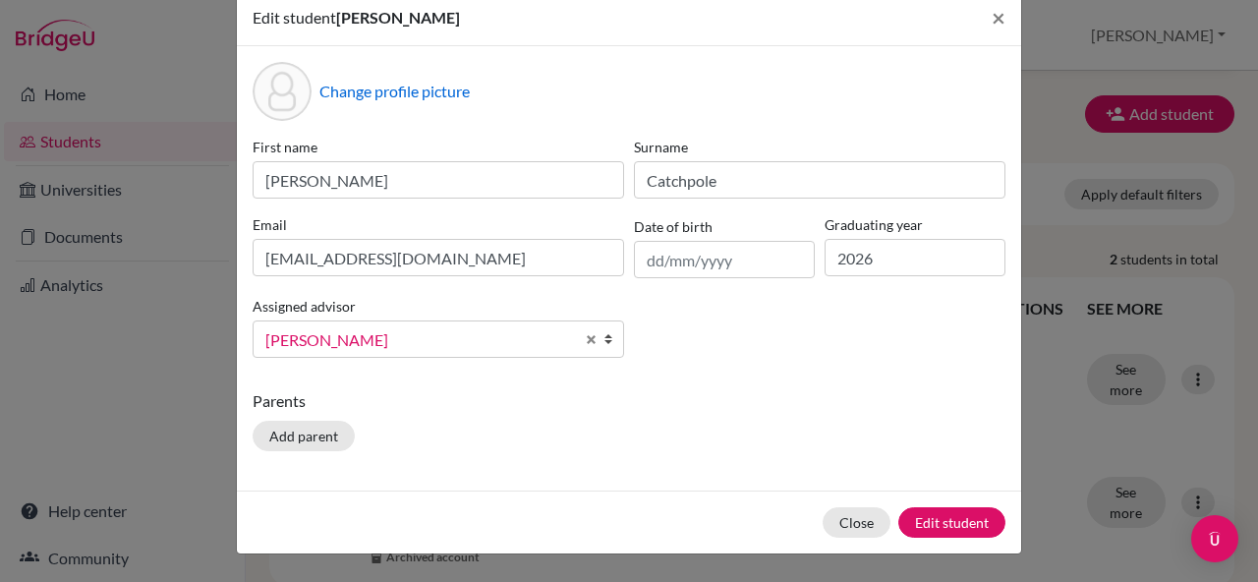
click at [741, 371] on div "First name [PERSON_NAME] Surname [PERSON_NAME] Email [EMAIL_ADDRESS][DOMAIN_NAM…" at bounding box center [629, 255] width 762 height 237
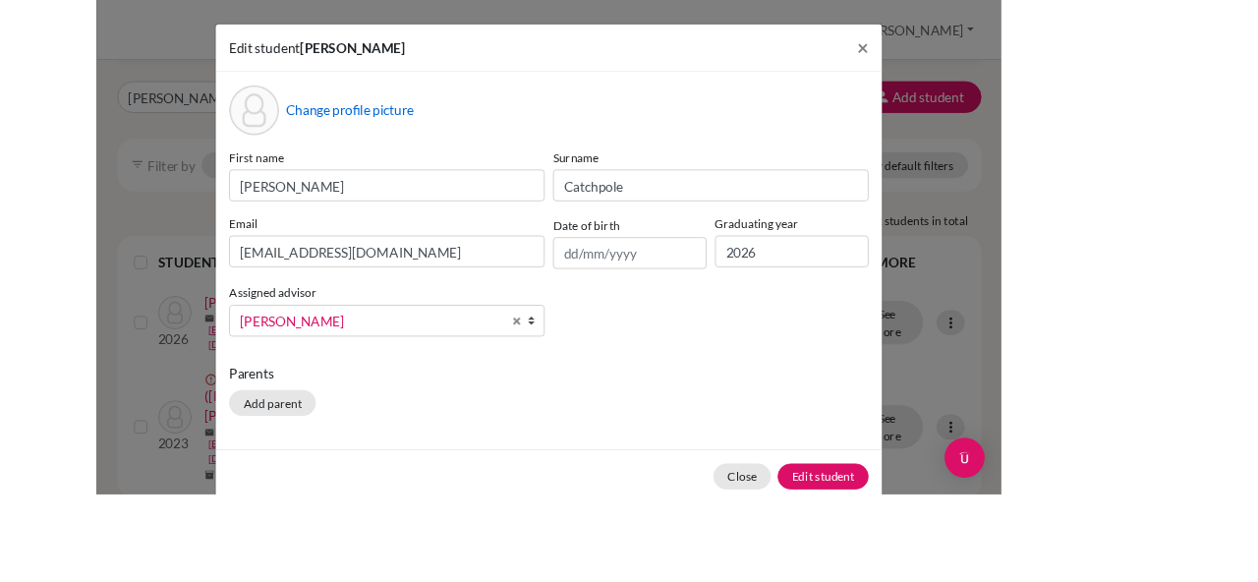
scroll to position [76, 0]
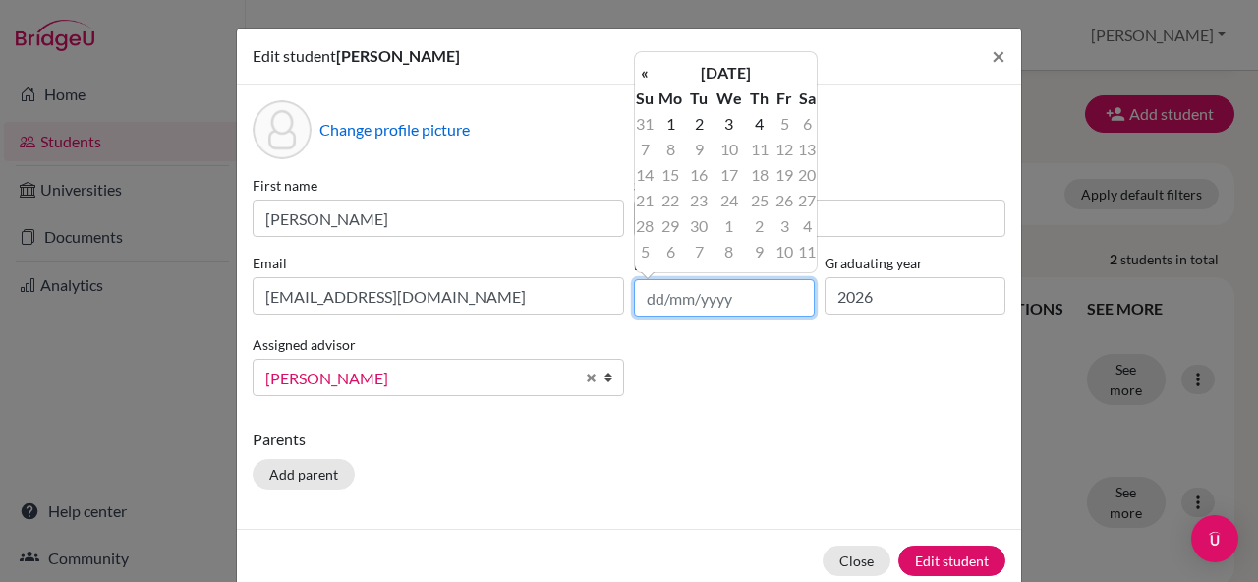
click at [662, 305] on input "text" at bounding box center [724, 297] width 181 height 37
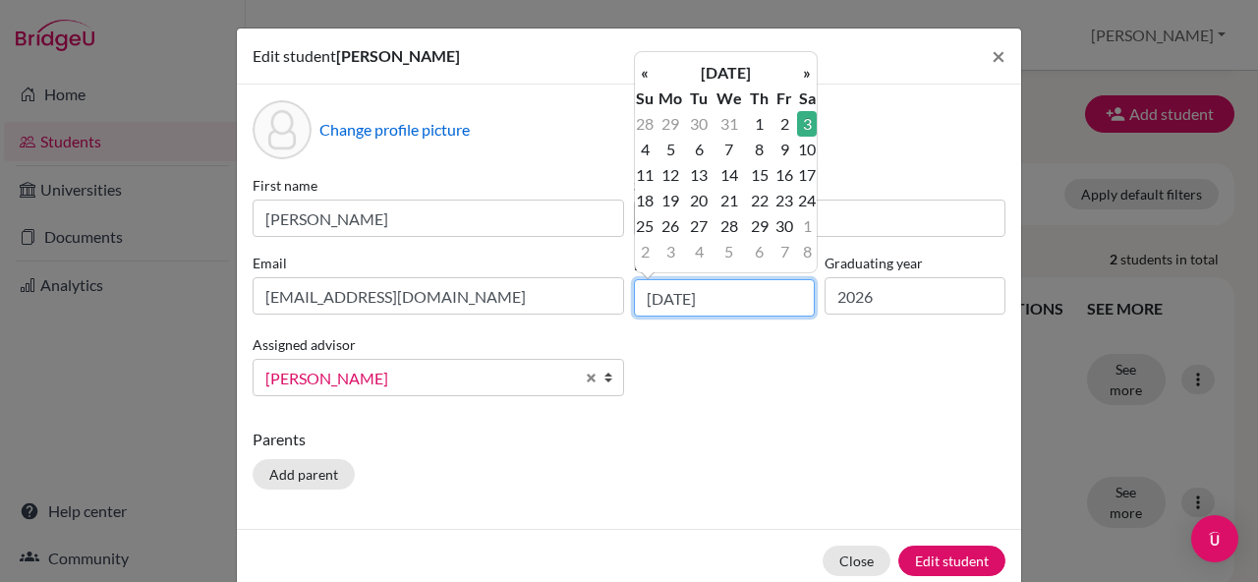
type input "[DATE]"
click at [789, 308] on input "[DATE]" at bounding box center [724, 297] width 181 height 37
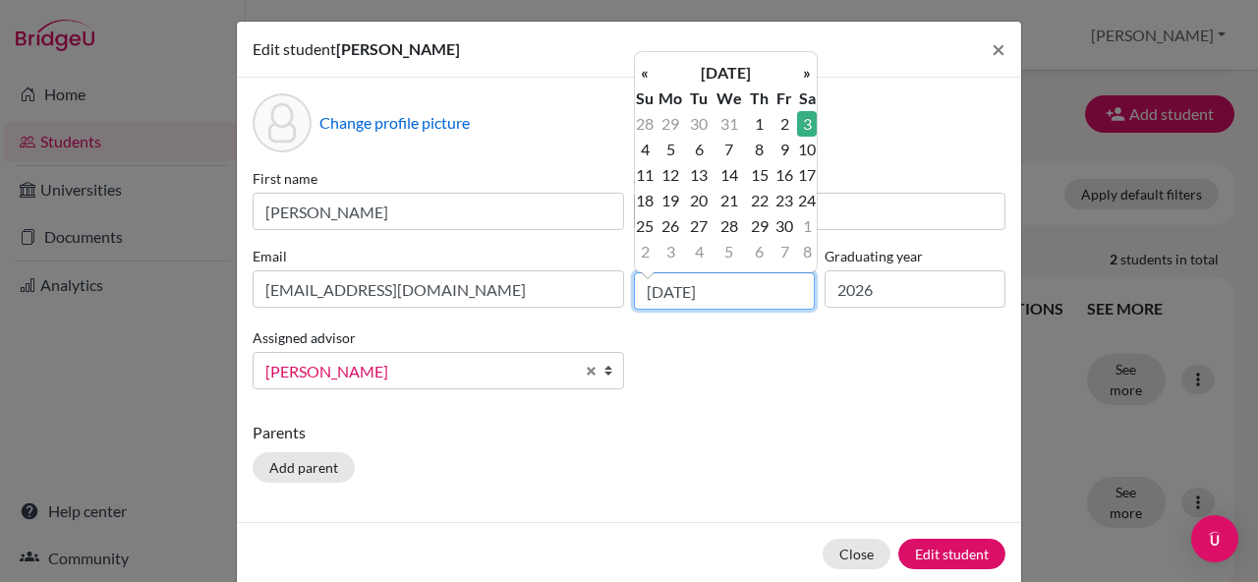
scroll to position [9, 0]
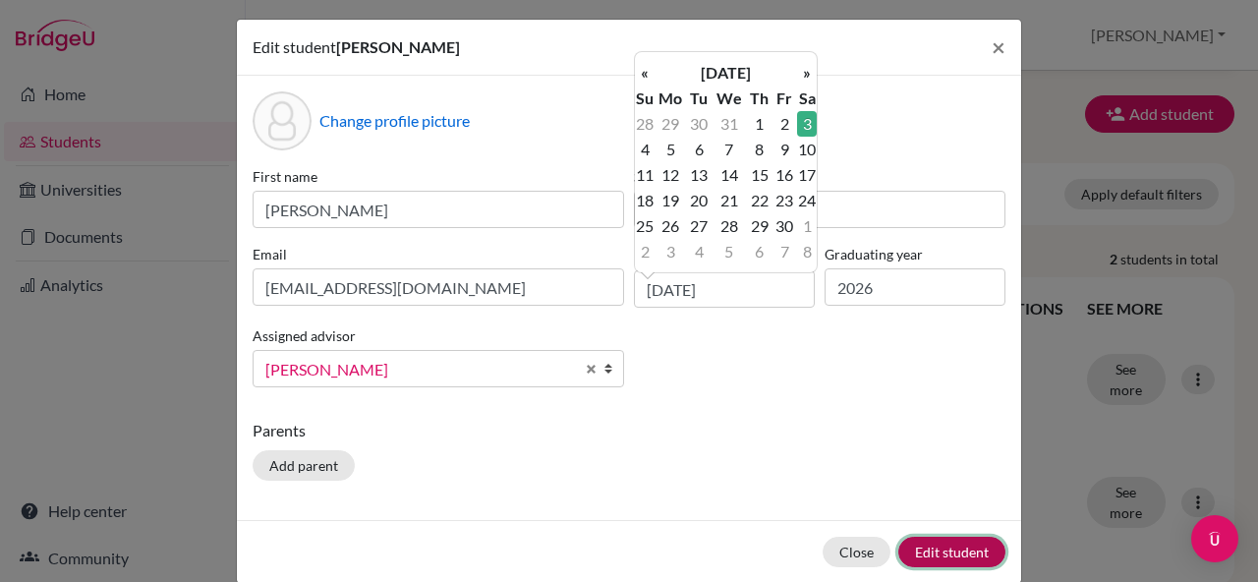
click at [954, 542] on button "Edit student" at bounding box center [951, 551] width 107 height 30
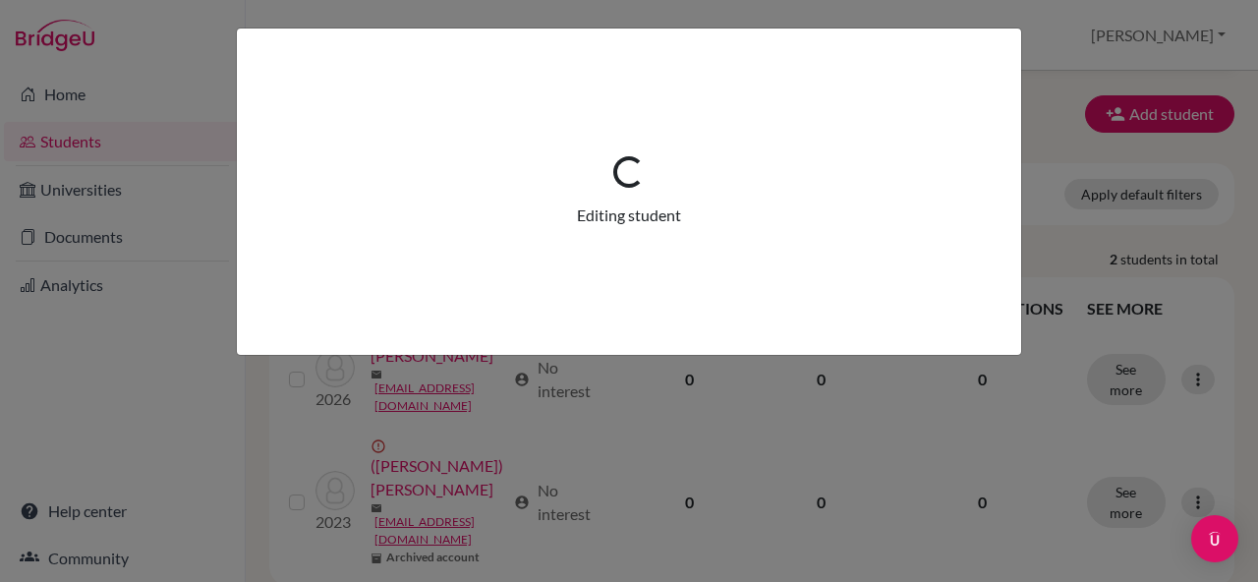
scroll to position [0, 0]
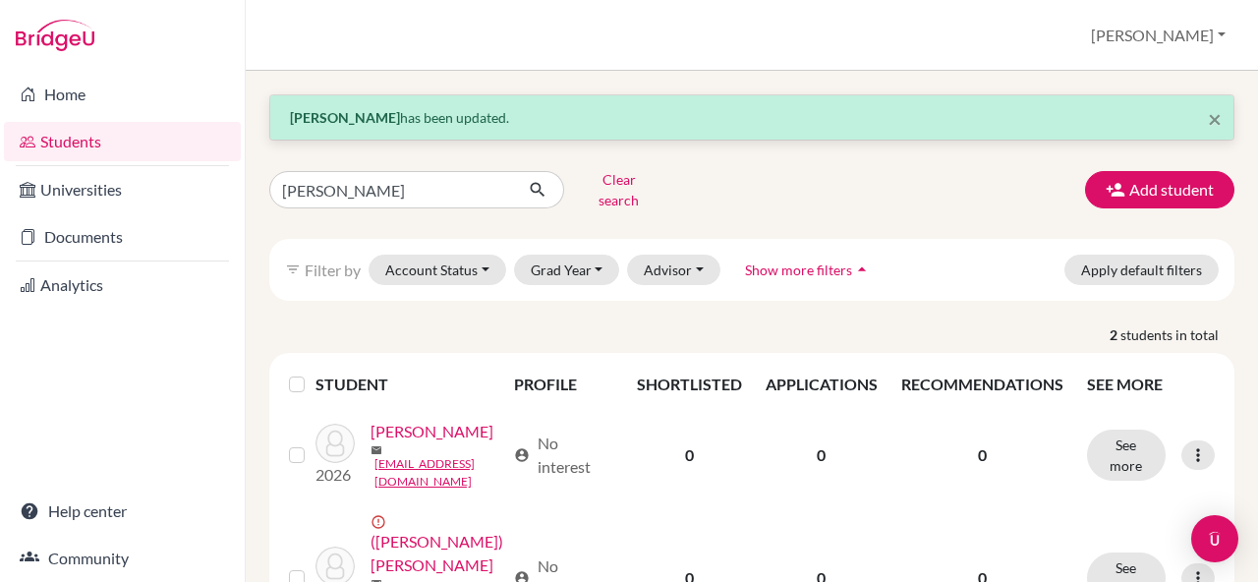
click at [1003, 324] on p "2 students in total" at bounding box center [751, 334] width 994 height 21
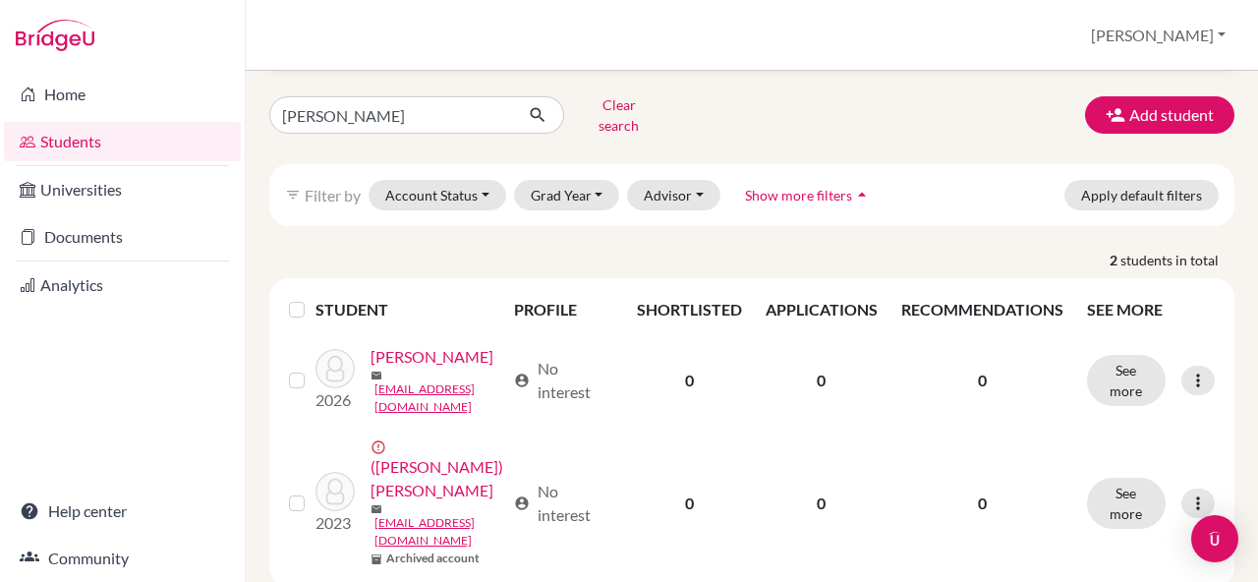
scroll to position [76, 0]
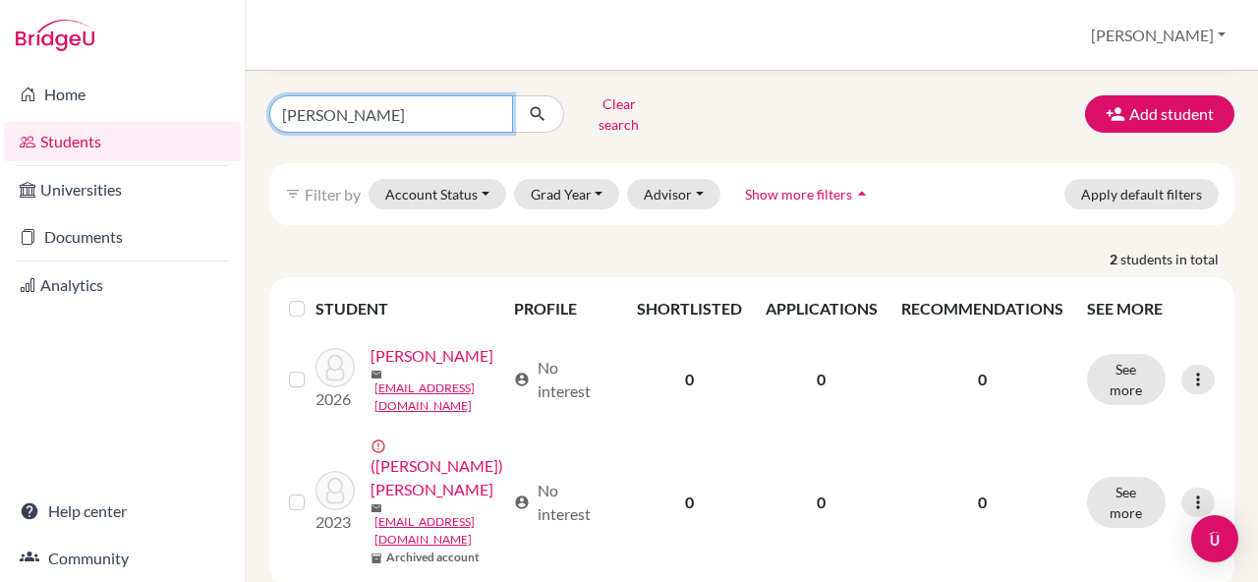
click at [464, 102] on input "[PERSON_NAME]" at bounding box center [391, 113] width 244 height 37
type input "ckaizer"
click button "submit" at bounding box center [538, 113] width 52 height 37
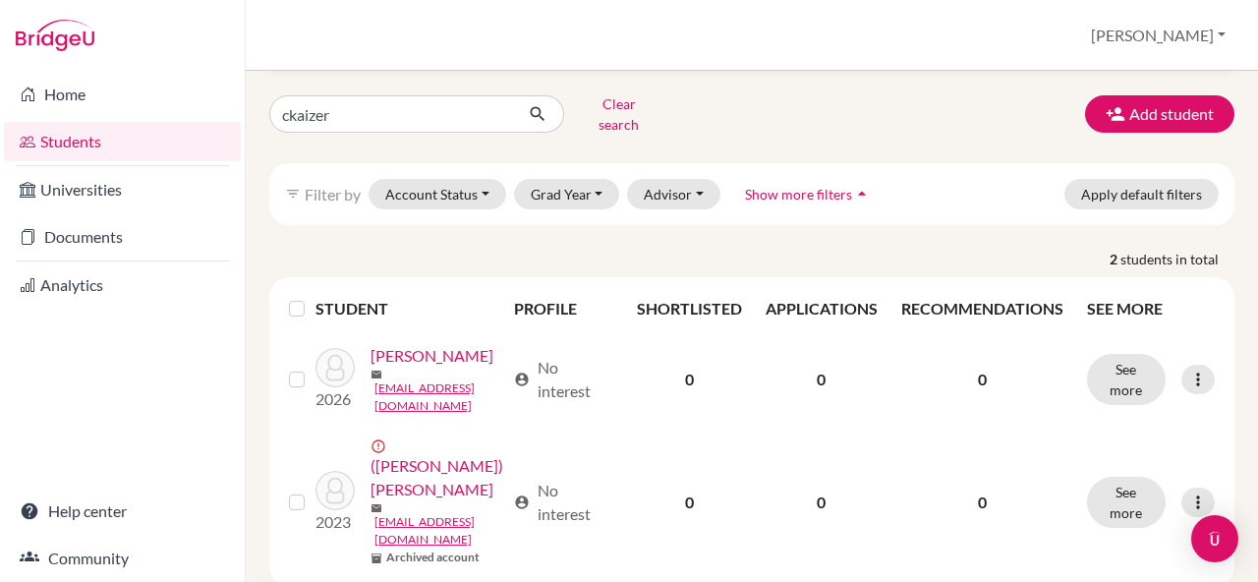
scroll to position [0, 0]
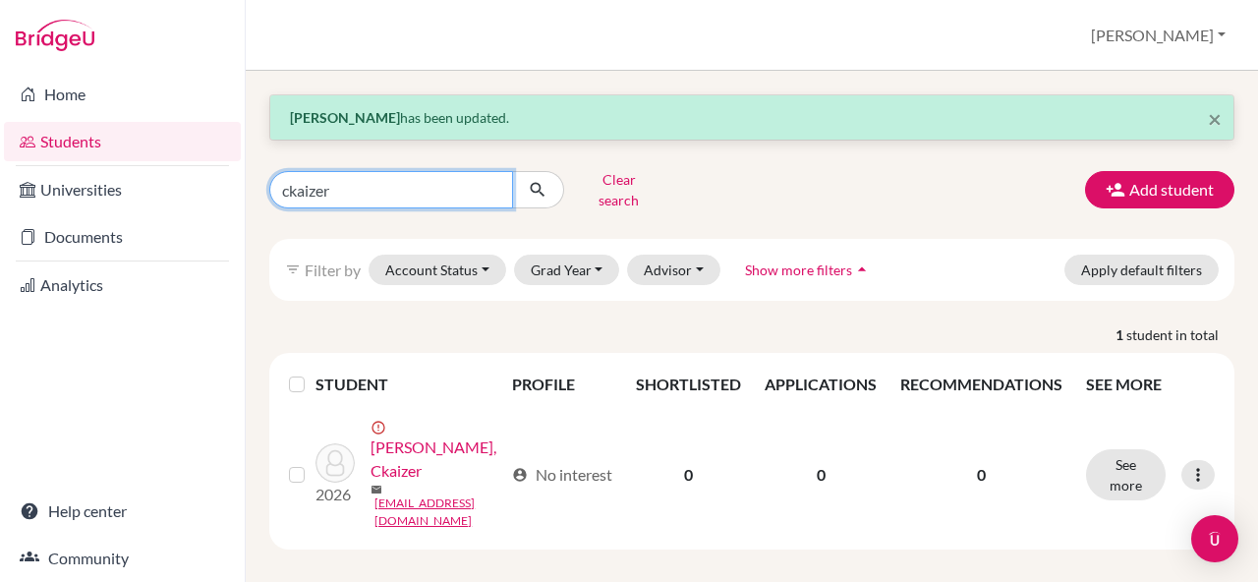
click at [407, 176] on input "ckaizer" at bounding box center [391, 189] width 244 height 37
type input "[PERSON_NAME]"
click button "submit" at bounding box center [538, 189] width 52 height 37
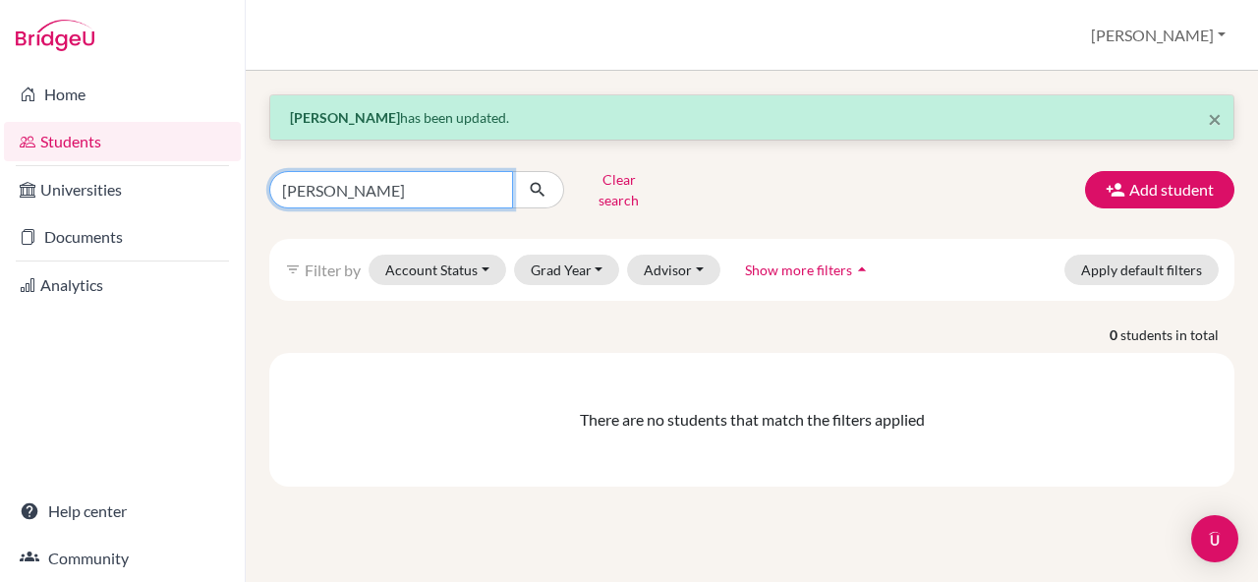
click at [365, 188] on input "[PERSON_NAME]" at bounding box center [391, 189] width 244 height 37
type input "a"
type input "[PERSON_NAME]"
click button "submit" at bounding box center [538, 189] width 52 height 37
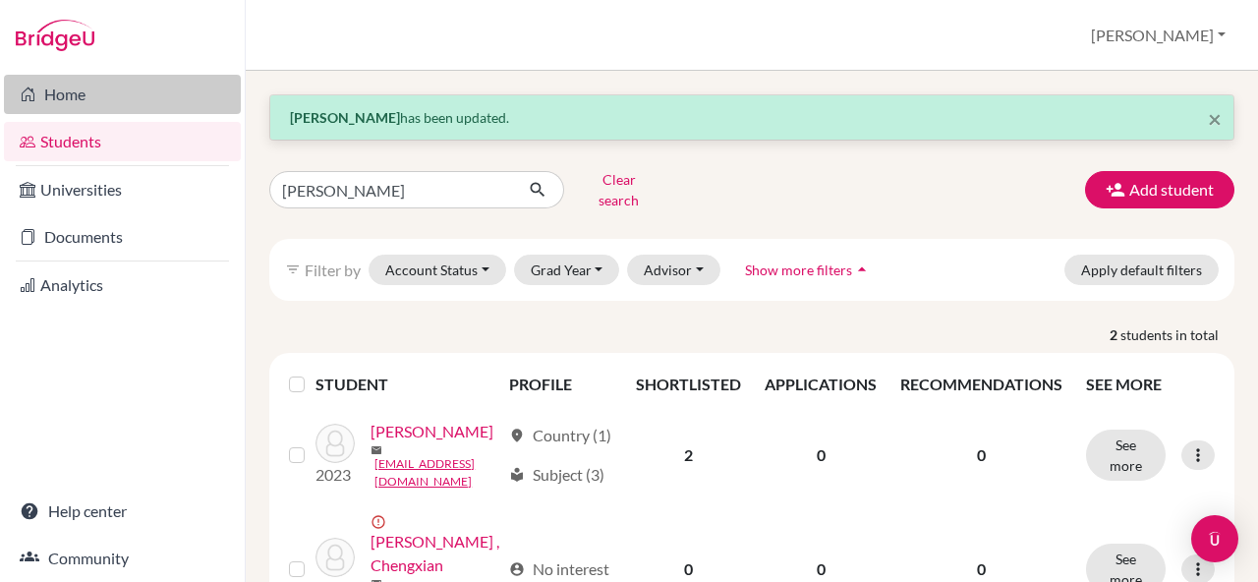
click at [110, 79] on link "Home" at bounding box center [122, 94] width 237 height 39
